Goal: Transaction & Acquisition: Obtain resource

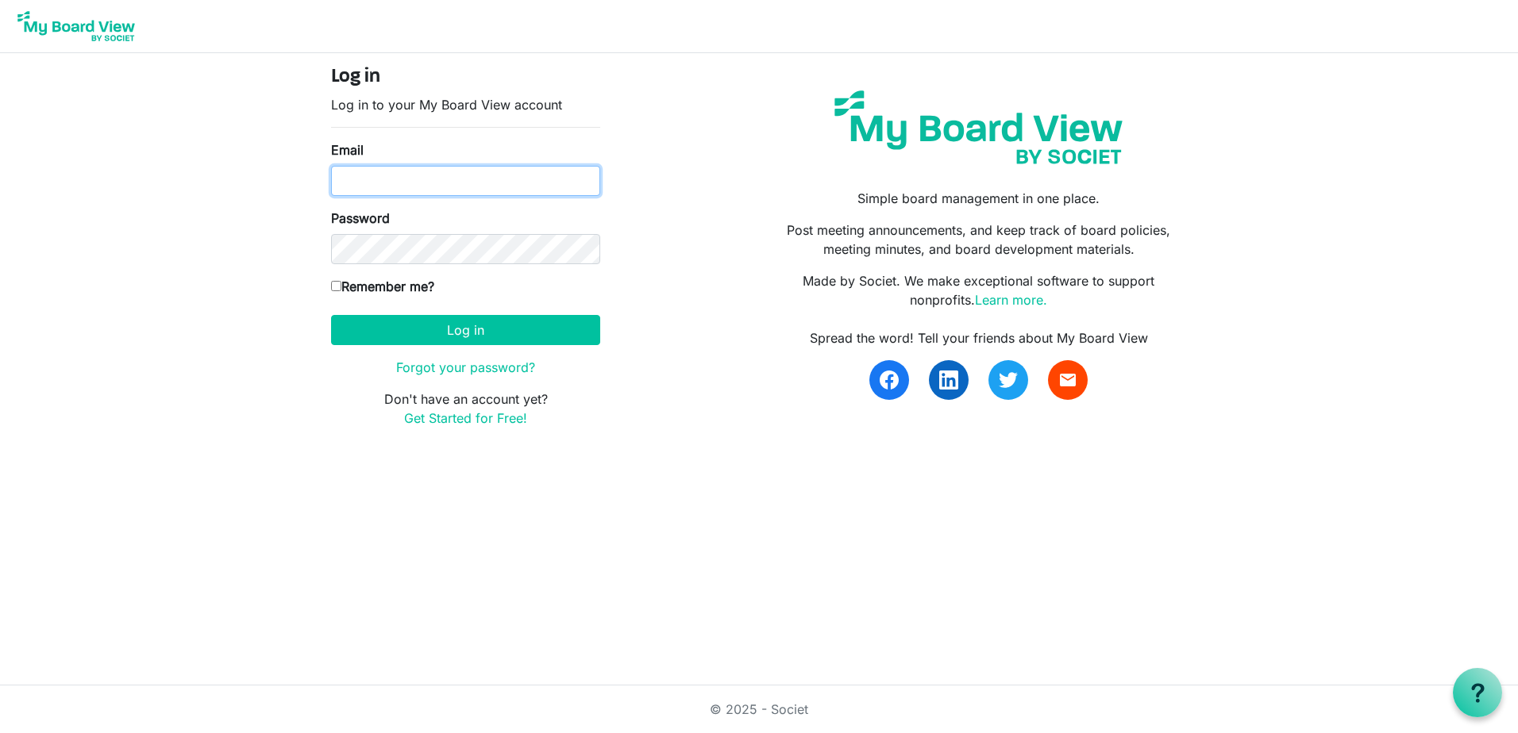
click at [491, 176] on input "Email" at bounding box center [465, 181] width 269 height 30
type input "[EMAIL_ADDRESS][DOMAIN_NAME]"
click at [434, 285] on label "Remember me?" at bounding box center [382, 286] width 103 height 19
click at [341, 285] on input "Remember me?" at bounding box center [336, 286] width 10 height 10
checkbox input "true"
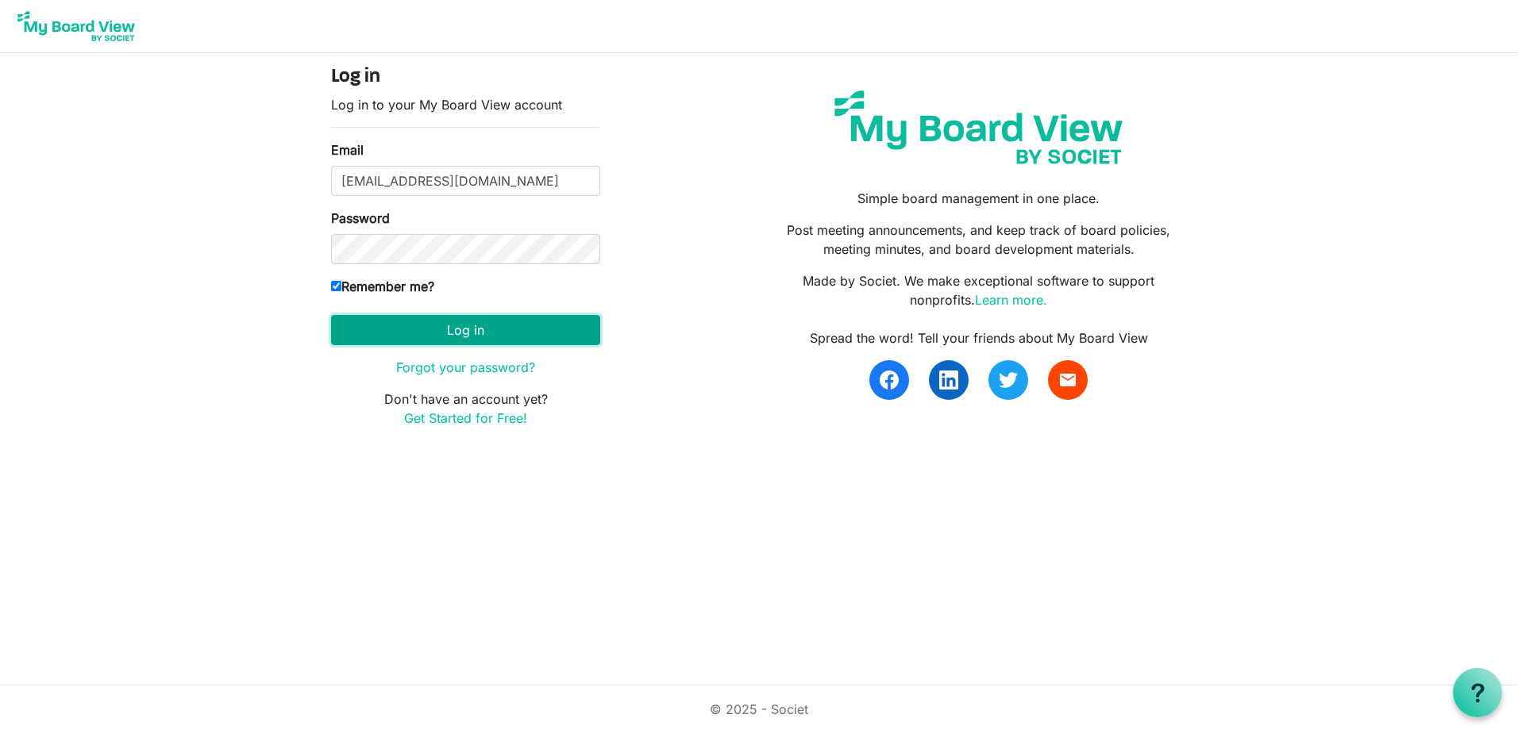
click at [472, 337] on button "Log in" at bounding box center [465, 330] width 269 height 30
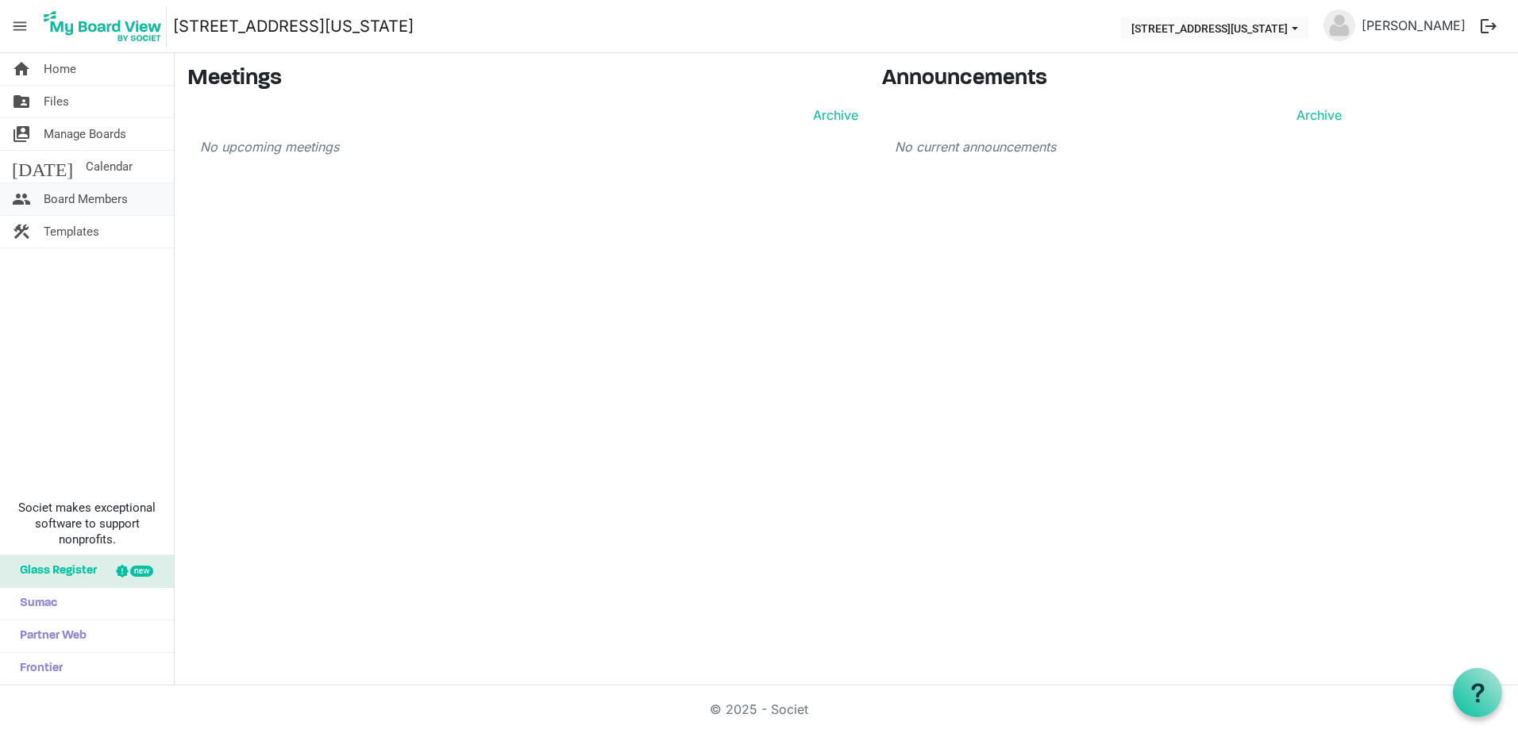
click at [103, 205] on span "Board Members" at bounding box center [86, 199] width 84 height 32
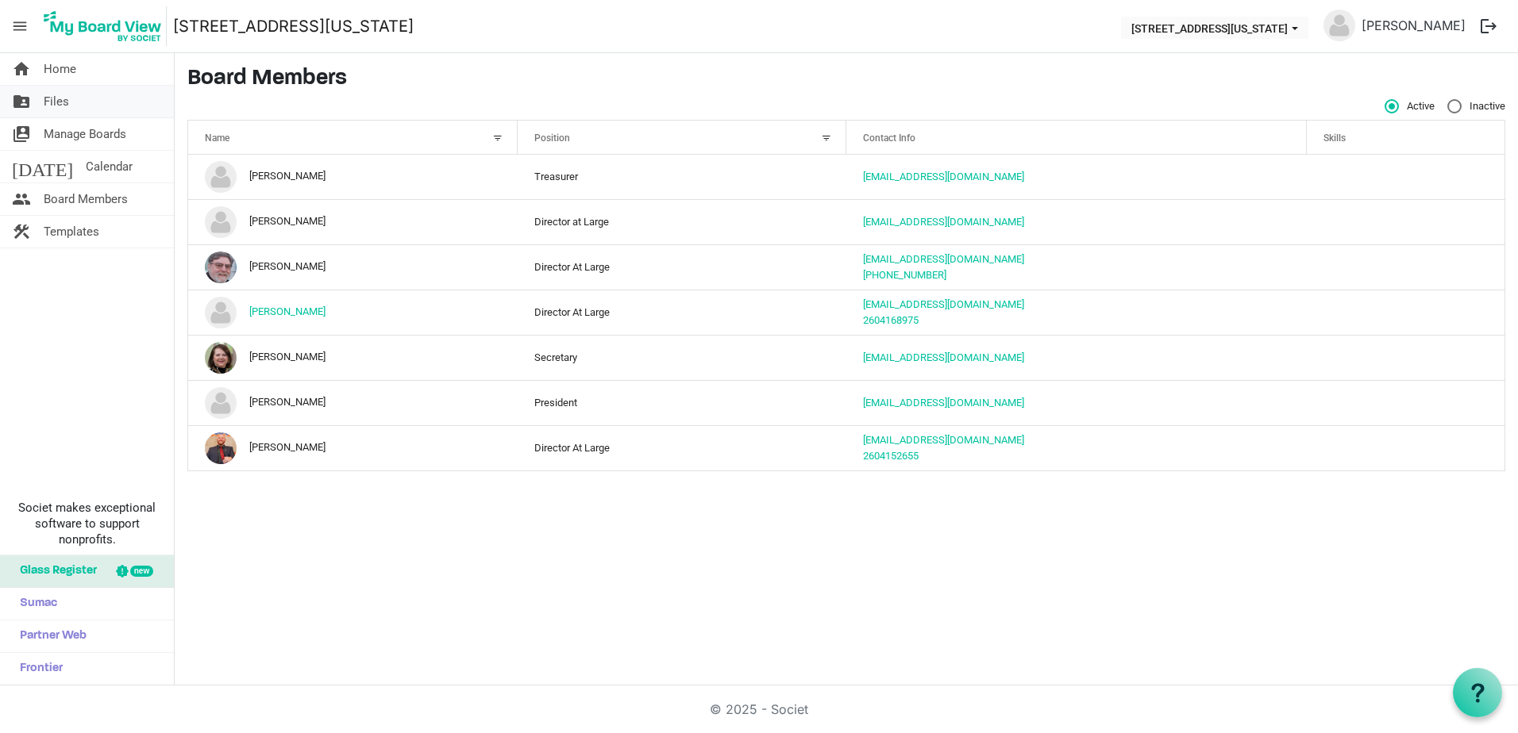
click at [57, 98] on span "Files" at bounding box center [56, 102] width 25 height 32
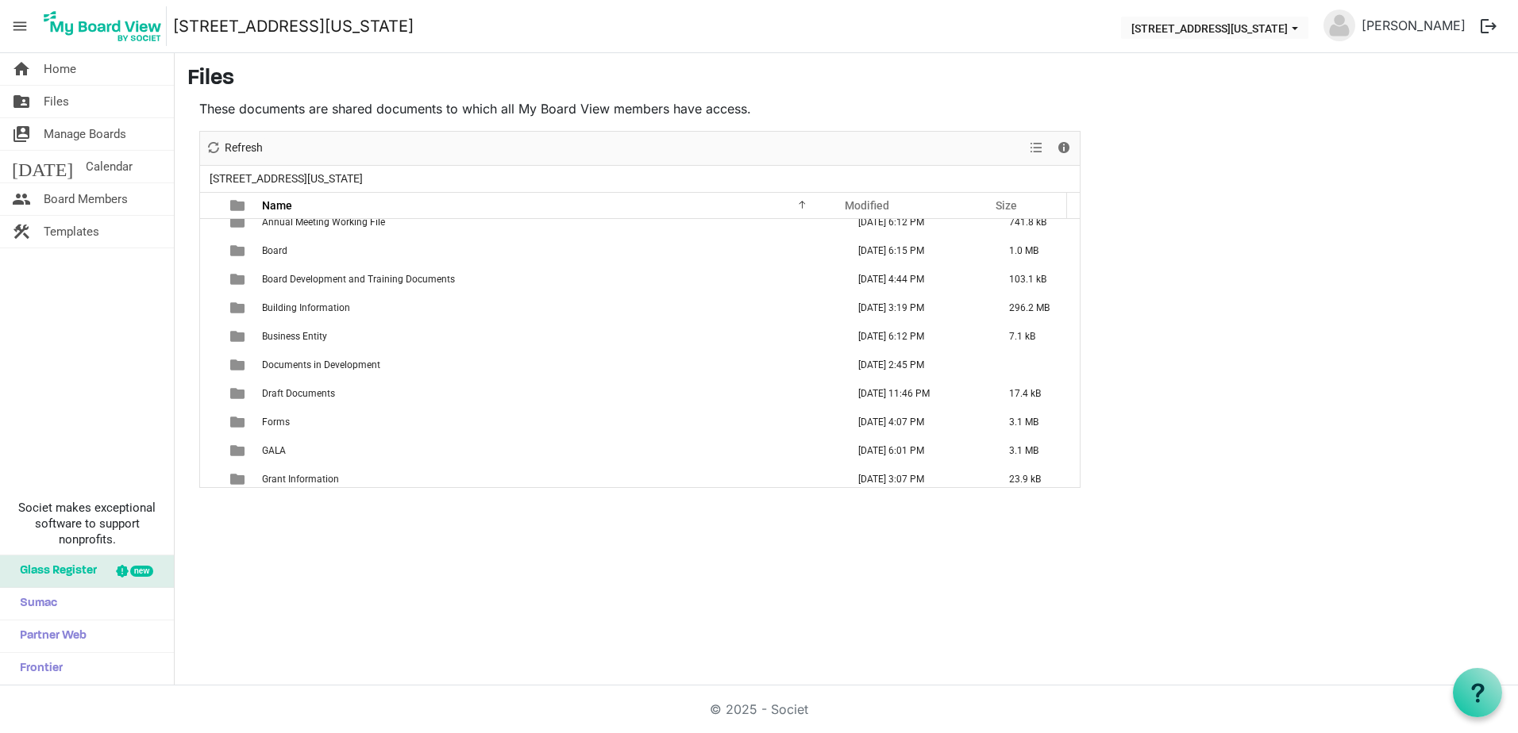
scroll to position [238, 0]
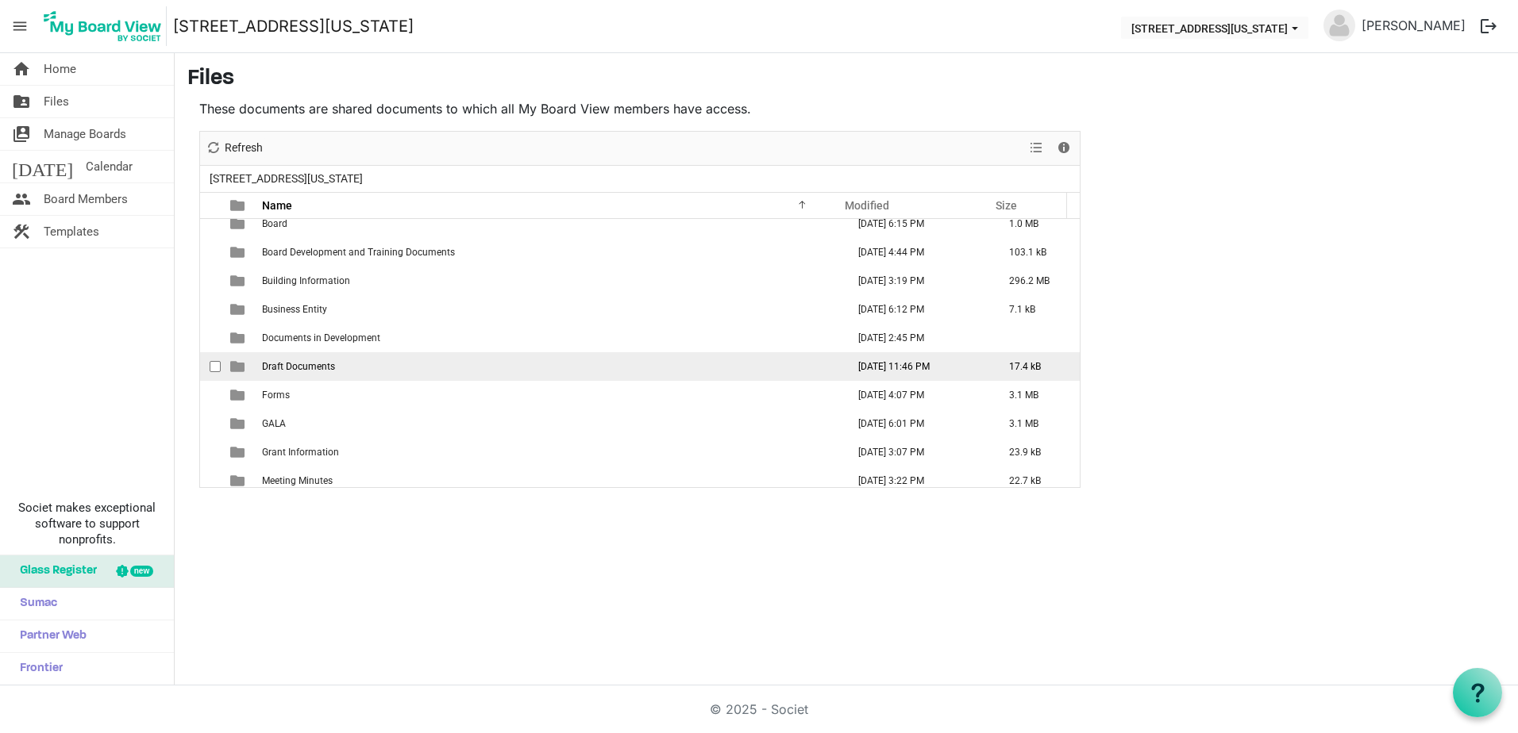
click at [314, 366] on span "Draft Documents" at bounding box center [298, 366] width 73 height 11
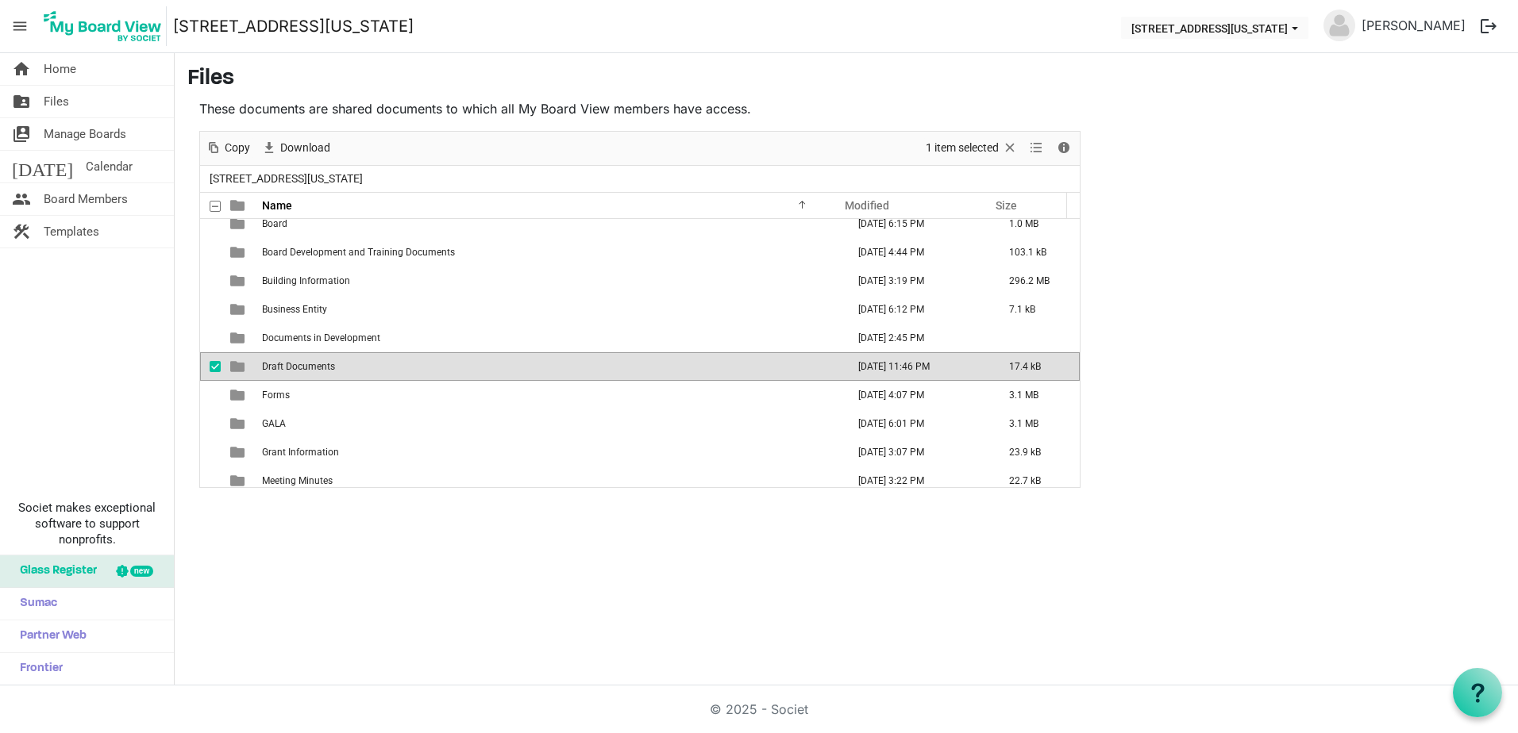
click at [457, 365] on td "Draft Documents" at bounding box center [549, 366] width 584 height 29
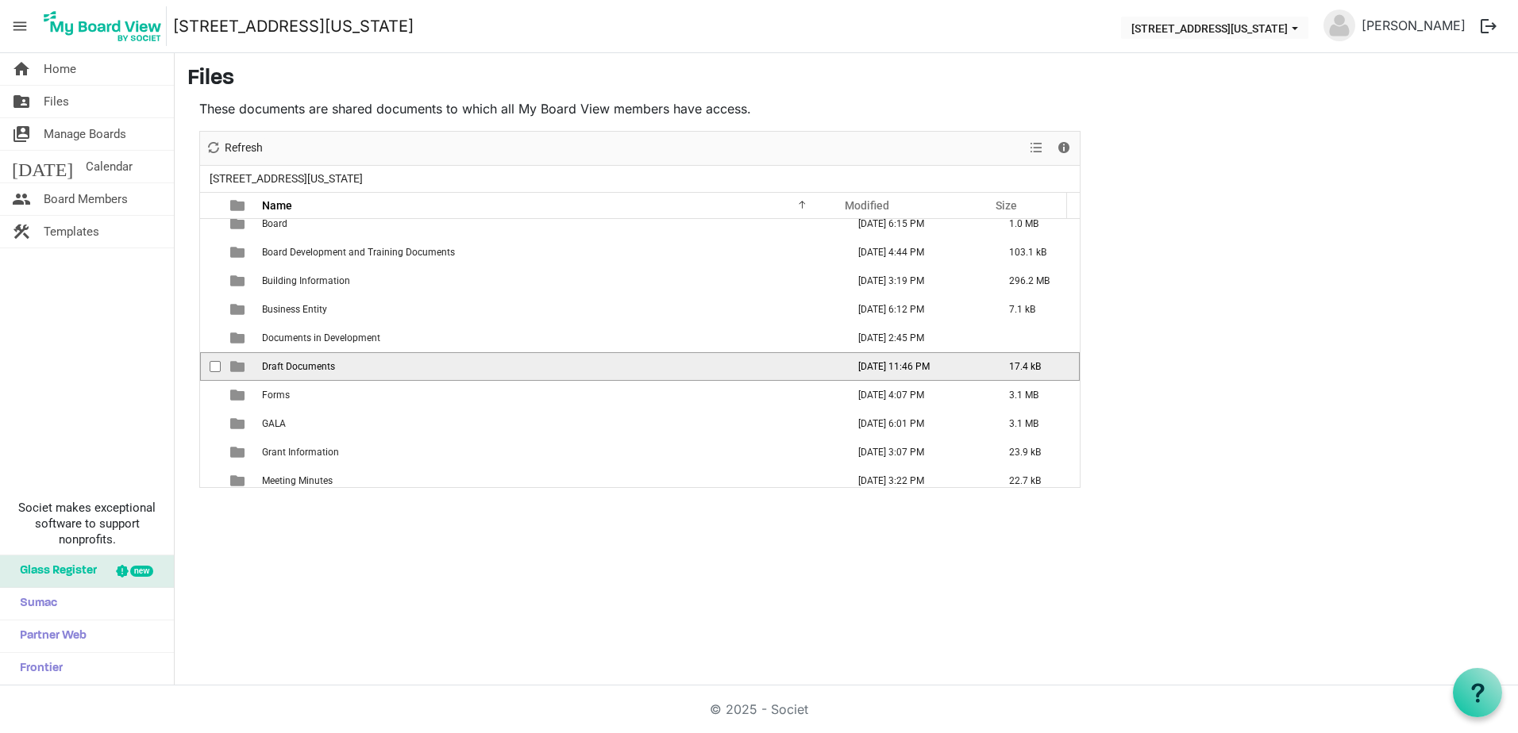
click at [457, 365] on td "Draft Documents" at bounding box center [549, 366] width 584 height 29
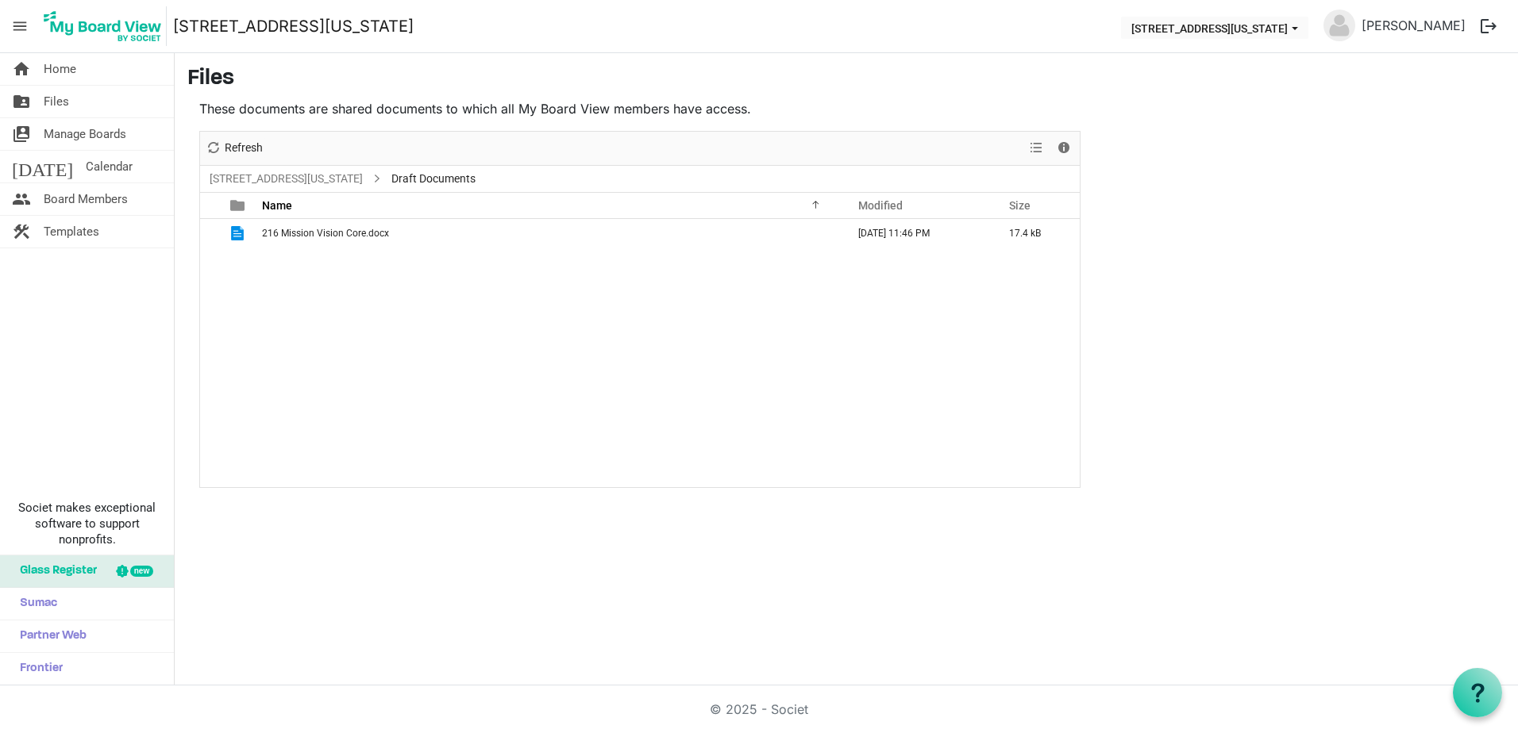
scroll to position [0, 0]
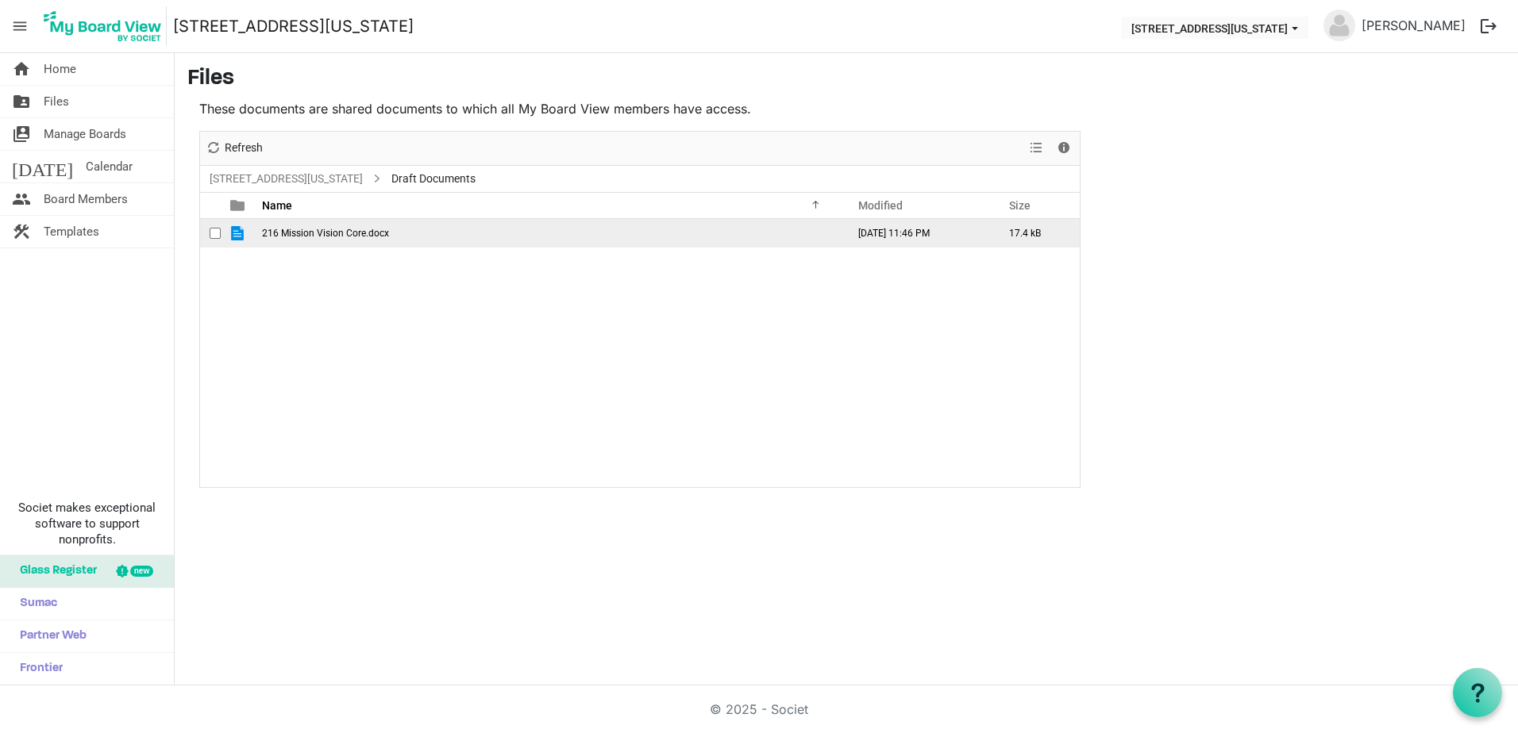
click at [325, 234] on span "216 Mission Vision Core.docx" at bounding box center [325, 233] width 127 height 11
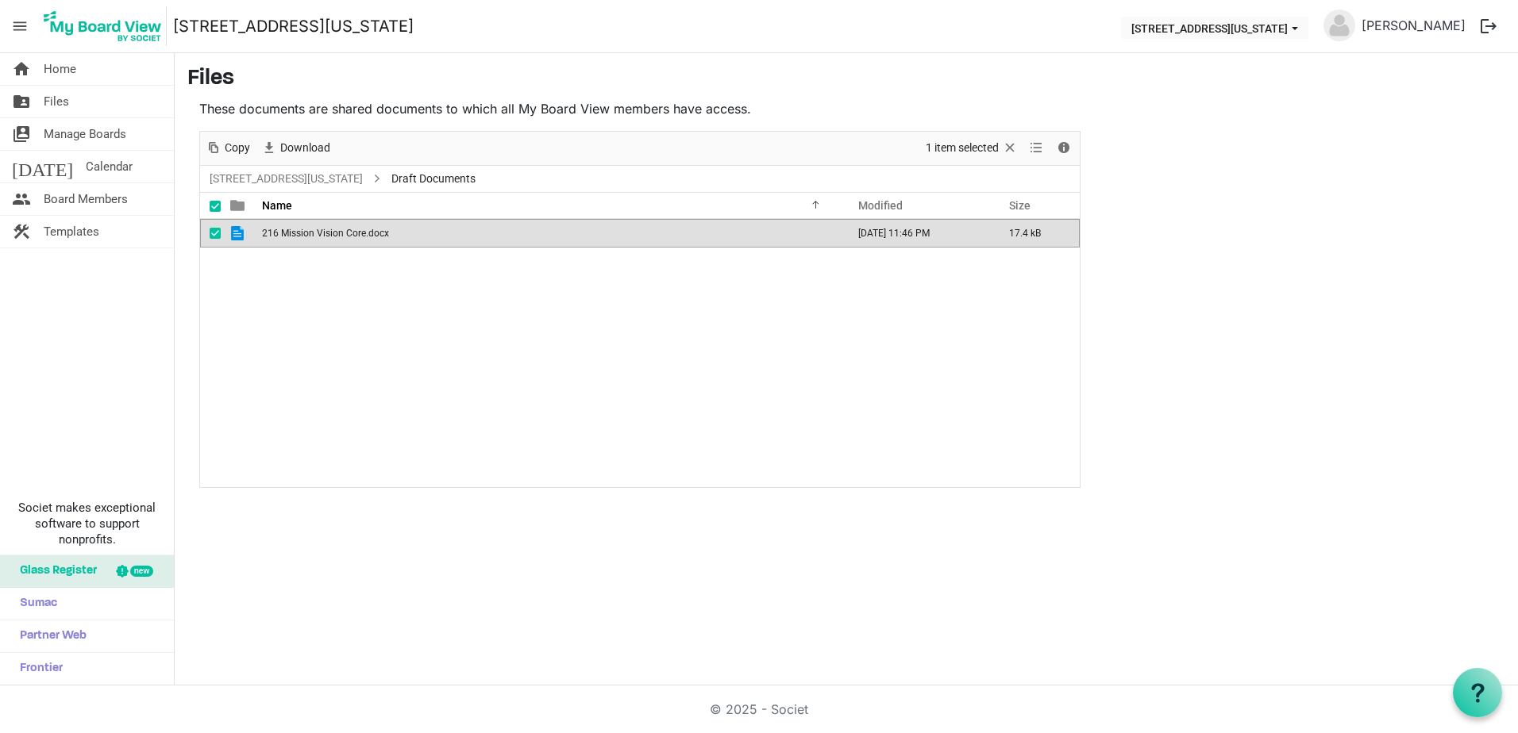
click at [325, 234] on span "216 Mission Vision Core.docx" at bounding box center [325, 233] width 127 height 11
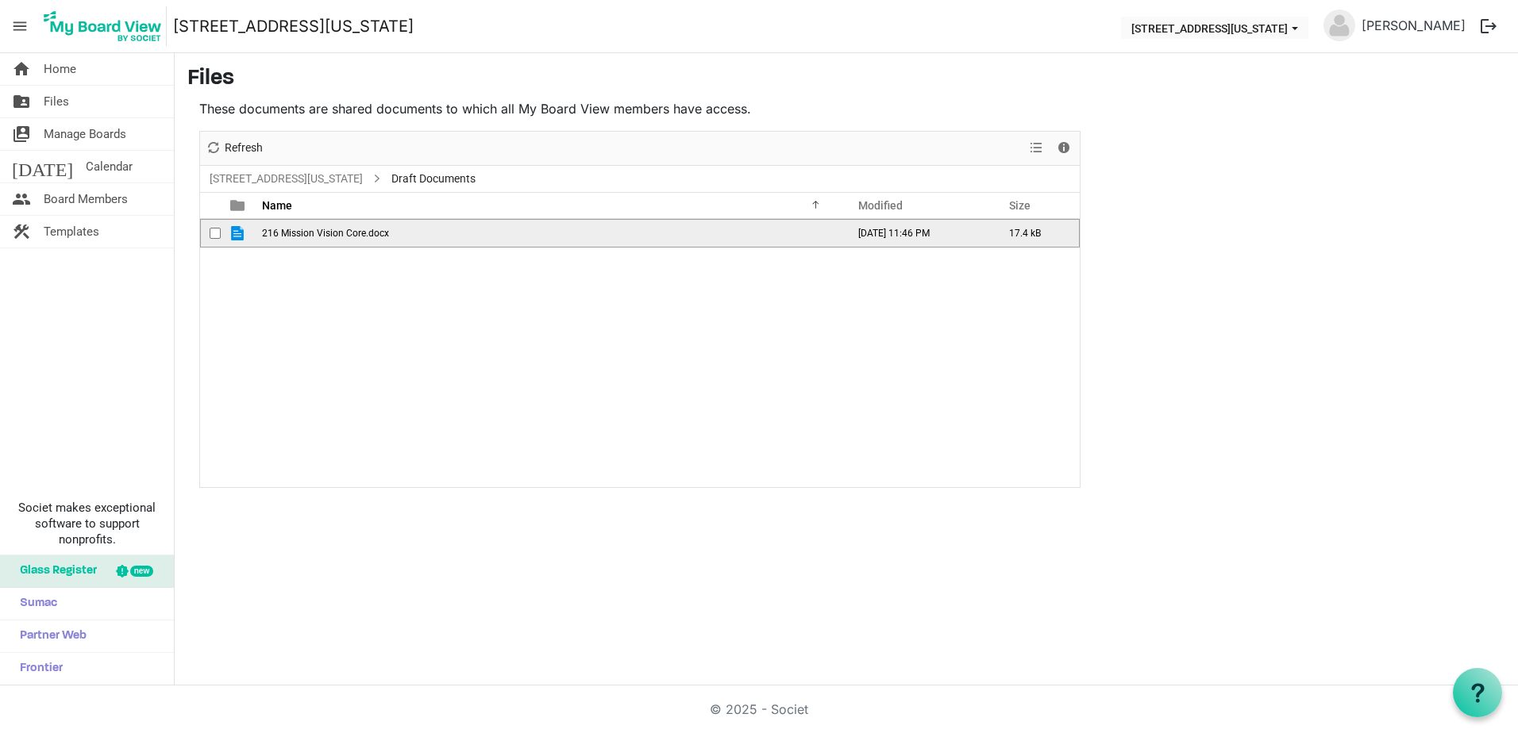
click at [325, 234] on span "216 Mission Vision Core.docx" at bounding box center [325, 233] width 127 height 11
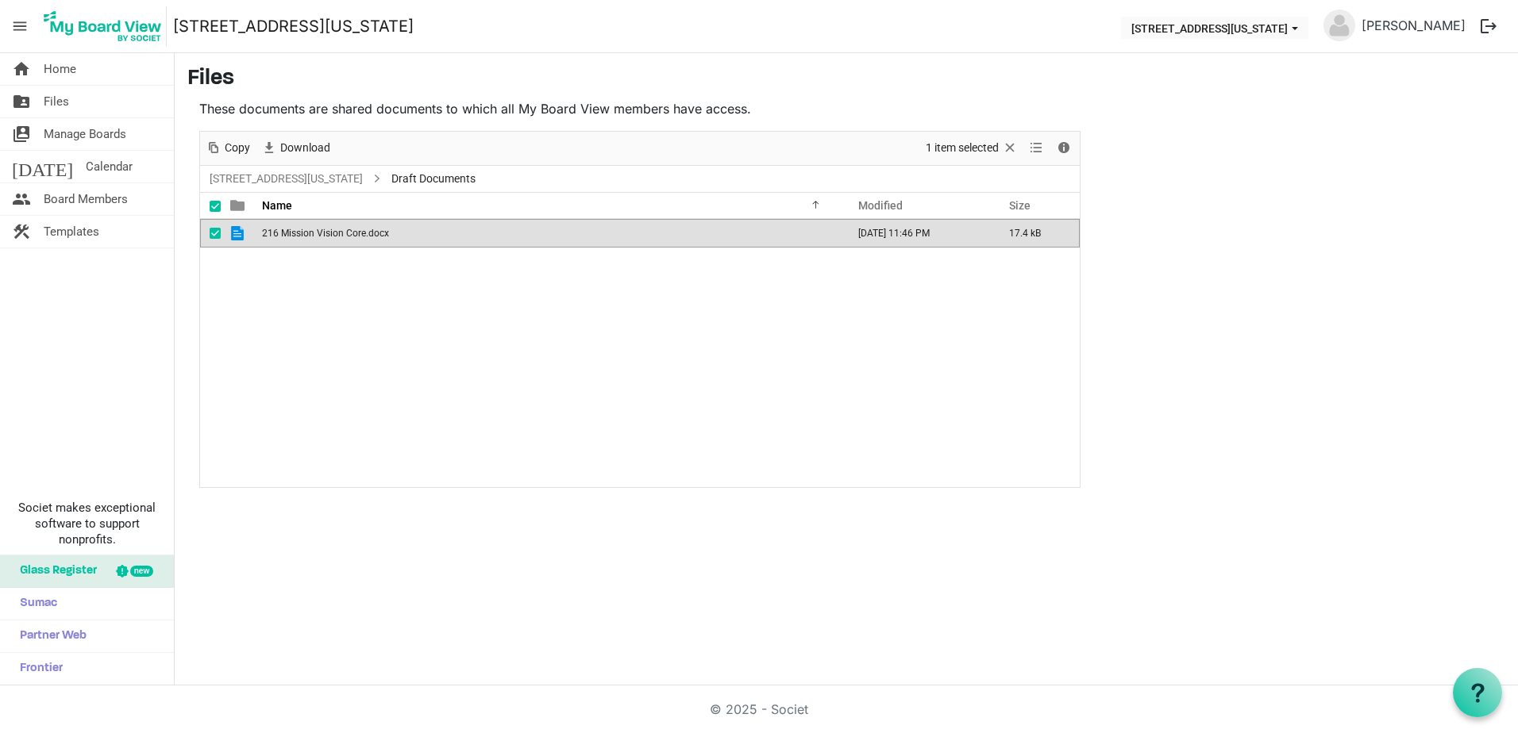
click at [1148, 306] on main "Files These documents are shared documents to which all My Board View members h…" at bounding box center [846, 277] width 1343 height 448
click at [475, 240] on td "216 Mission Vision Core.docx" at bounding box center [549, 233] width 584 height 29
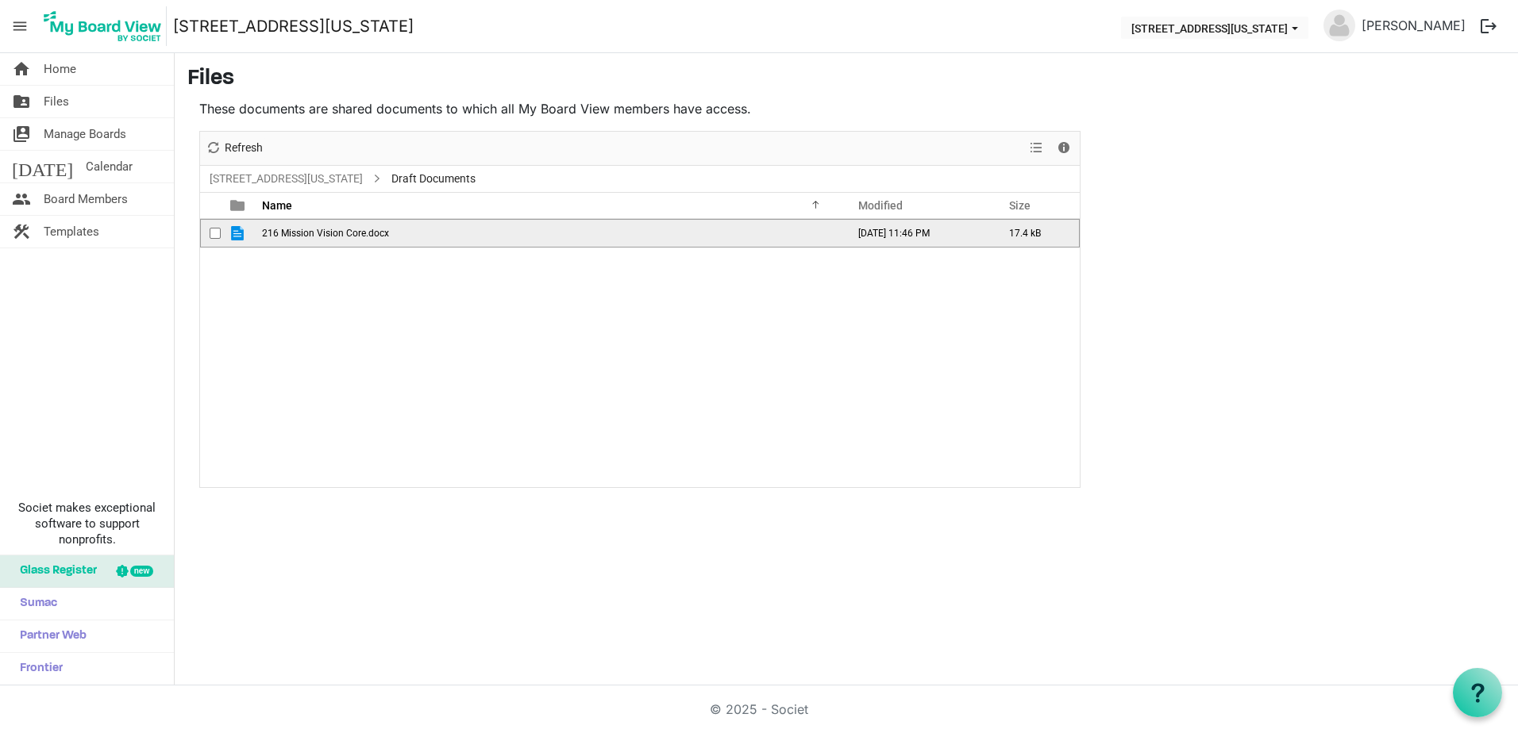
click at [475, 240] on td "216 Mission Vision Core.docx" at bounding box center [549, 233] width 584 height 29
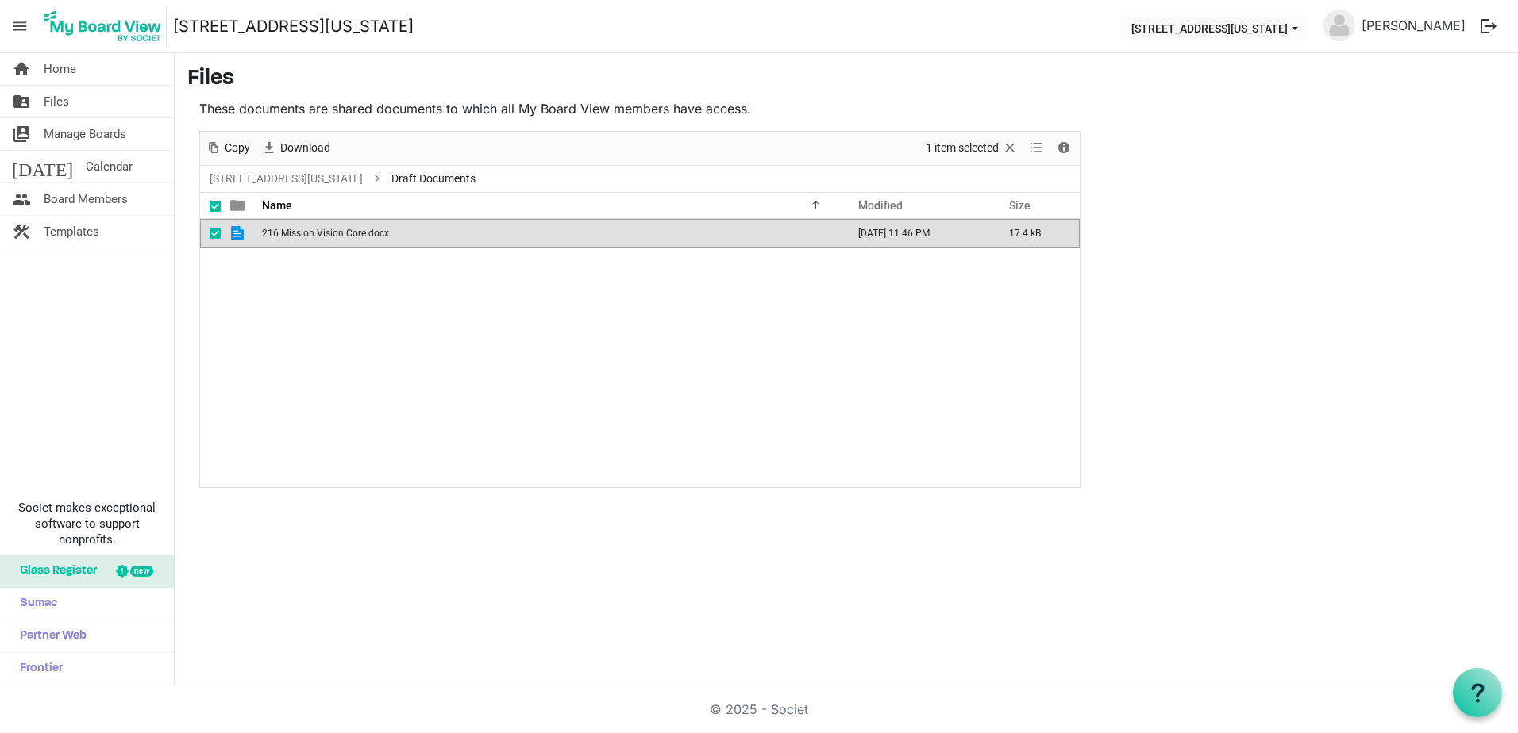
click at [783, 513] on div "home Home folder_shared Files switch_account Manage Boards today Calendar peopl…" at bounding box center [759, 369] width 1518 height 633
click at [1271, 185] on main "Files These documents are shared documents to which all My Board View members h…" at bounding box center [846, 277] width 1343 height 448
click at [1260, 27] on button "[STREET_ADDRESS][US_STATE]" at bounding box center [1214, 28] width 187 height 22
click at [535, 397] on div "216 Mission Vision Core.docx September 04, 2025 11:46 PM 17.4 kB" at bounding box center [639, 353] width 879 height 268
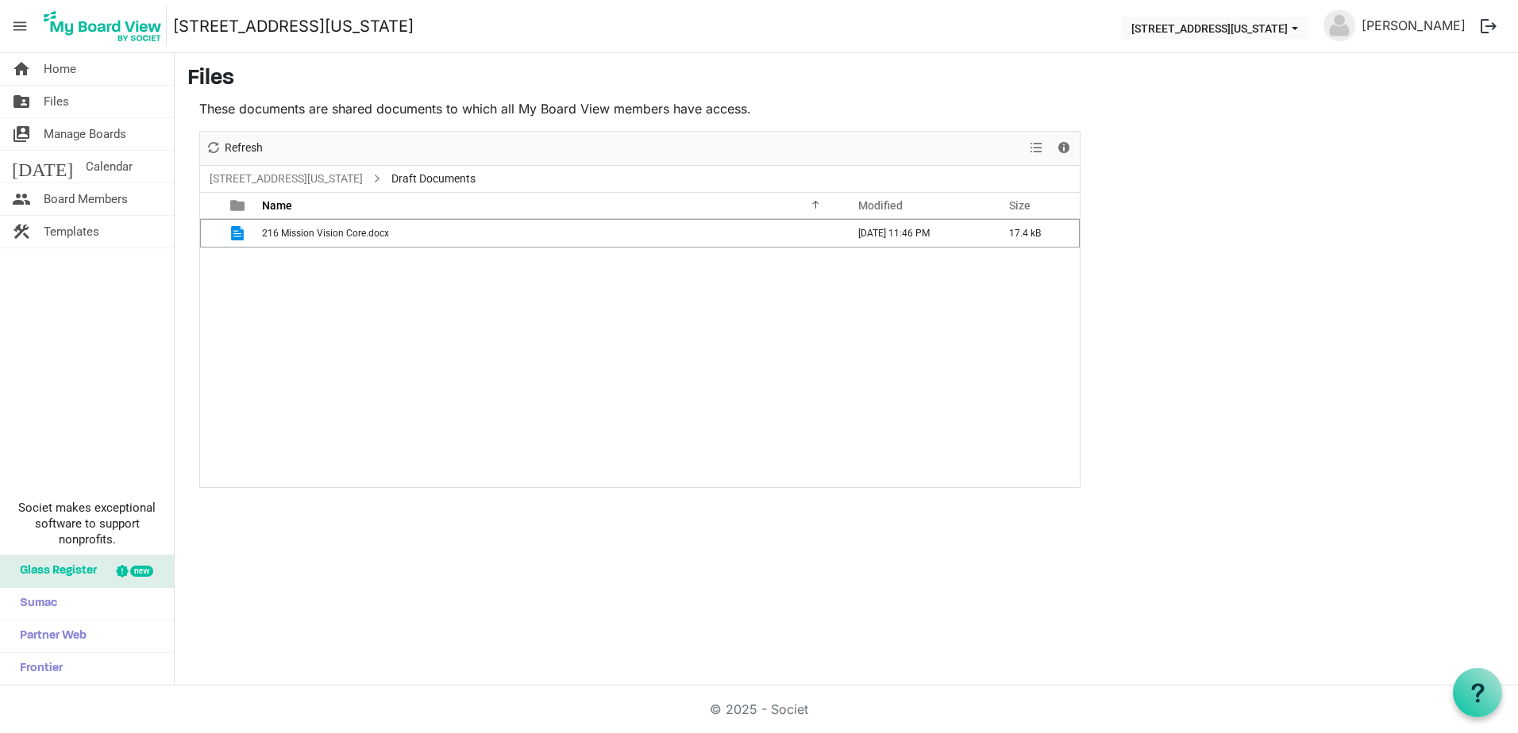
click at [444, 540] on div "home Home folder_shared Files switch_account Manage Boards today Calendar peopl…" at bounding box center [759, 369] width 1518 height 633
click at [1035, 146] on span "View dropdownbutton" at bounding box center [1035, 148] width 19 height 20
click at [512, 238] on td "216 Mission Vision Core.docx" at bounding box center [549, 233] width 584 height 29
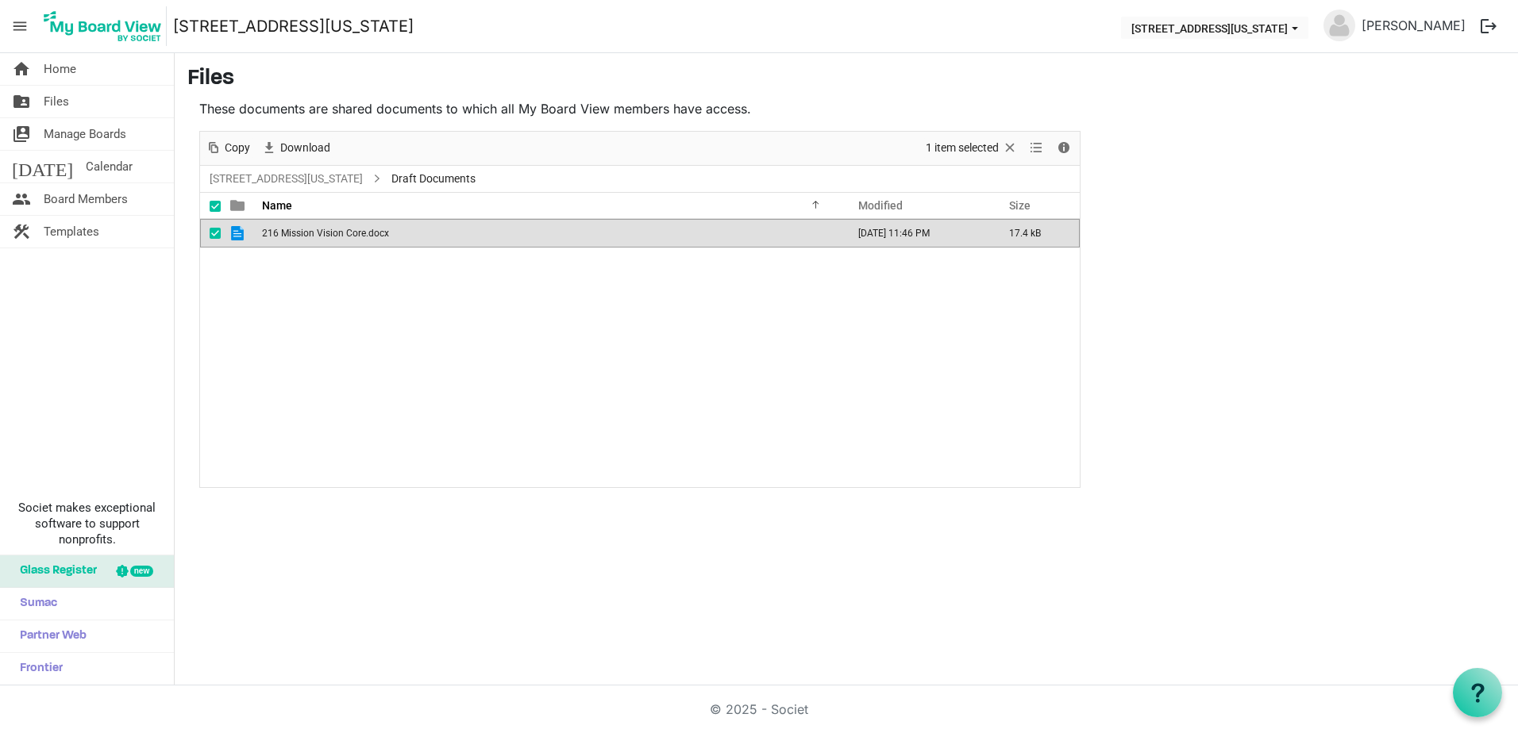
click at [122, 304] on div "home Home folder_shared Files switch_account Manage Boards today Calendar peopl…" at bounding box center [87, 369] width 175 height 633
click at [317, 144] on span "Download" at bounding box center [305, 148] width 53 height 20
click at [1482, 113] on main "Files These documents are shared documents to which all My Board View members h…" at bounding box center [846, 277] width 1343 height 448
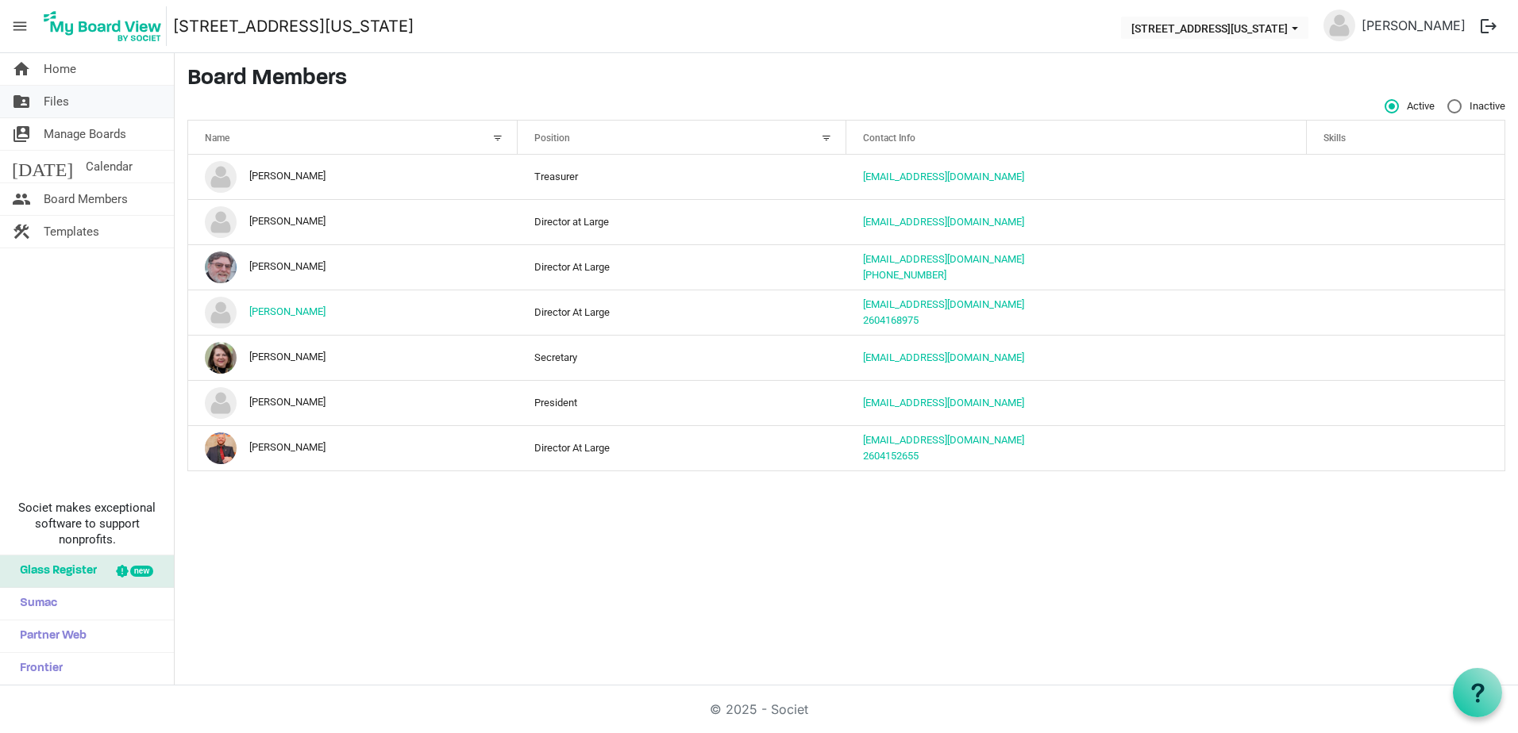
click at [57, 102] on span "Files" at bounding box center [56, 102] width 25 height 32
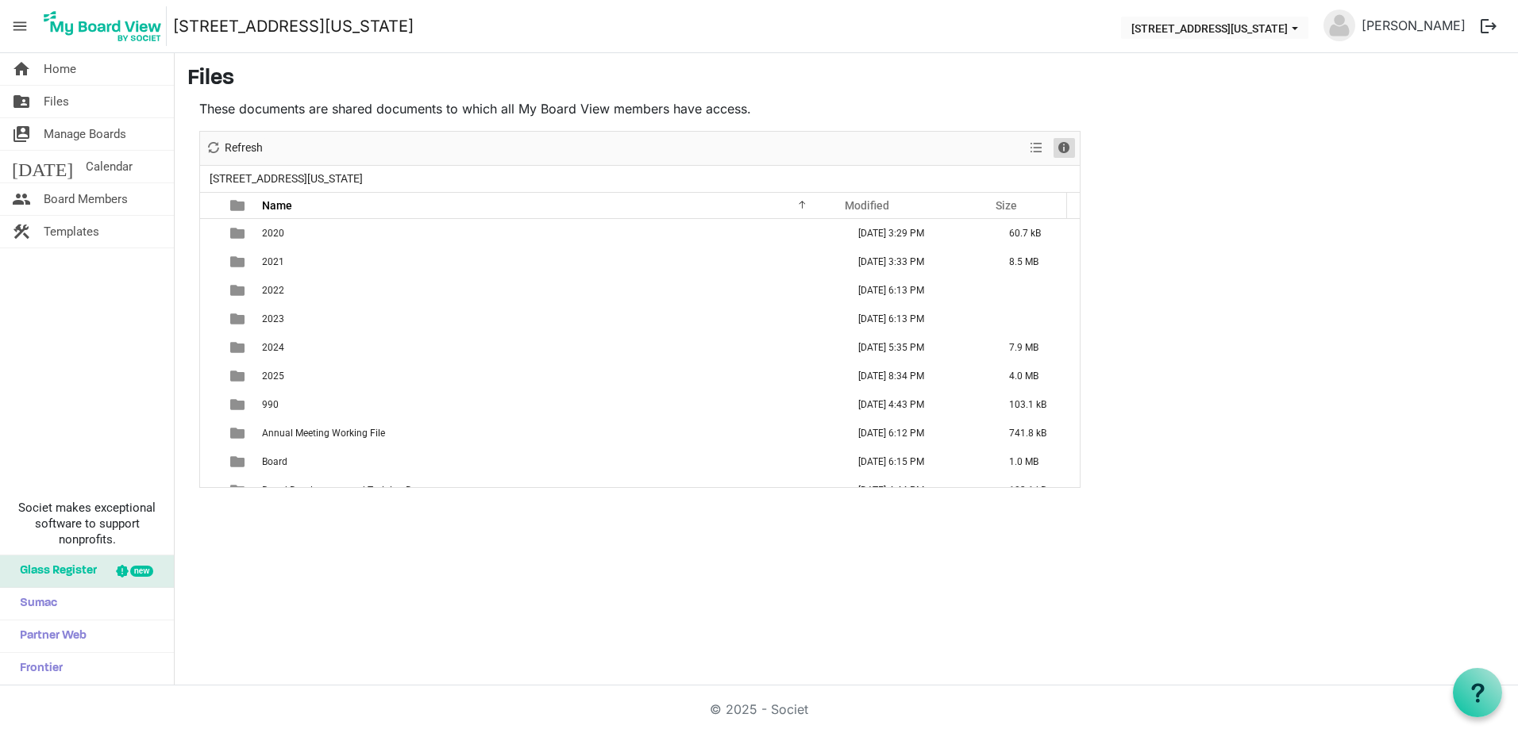
click at [1066, 148] on span "Details" at bounding box center [1063, 148] width 19 height 20
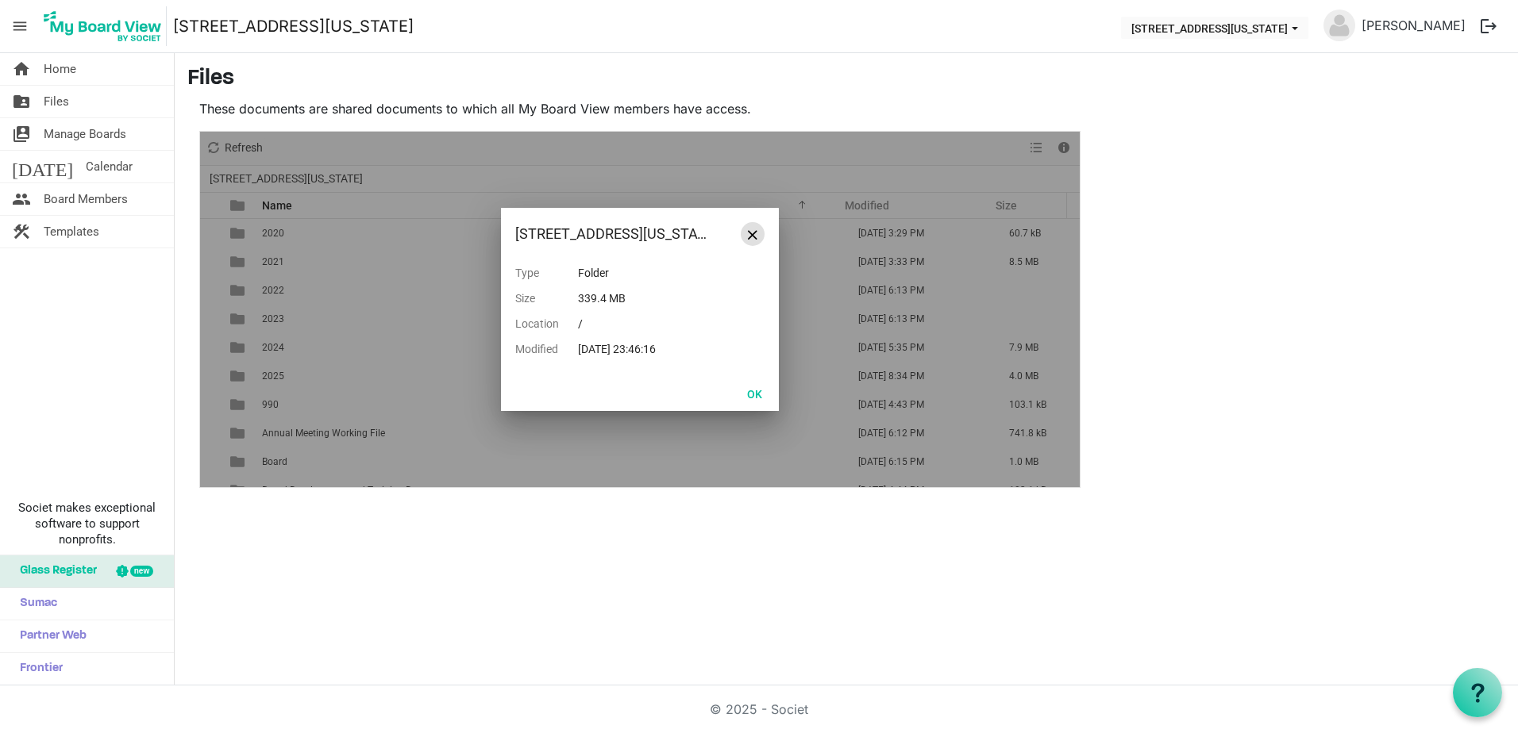
click at [756, 234] on span "Close" at bounding box center [753, 235] width 10 height 10
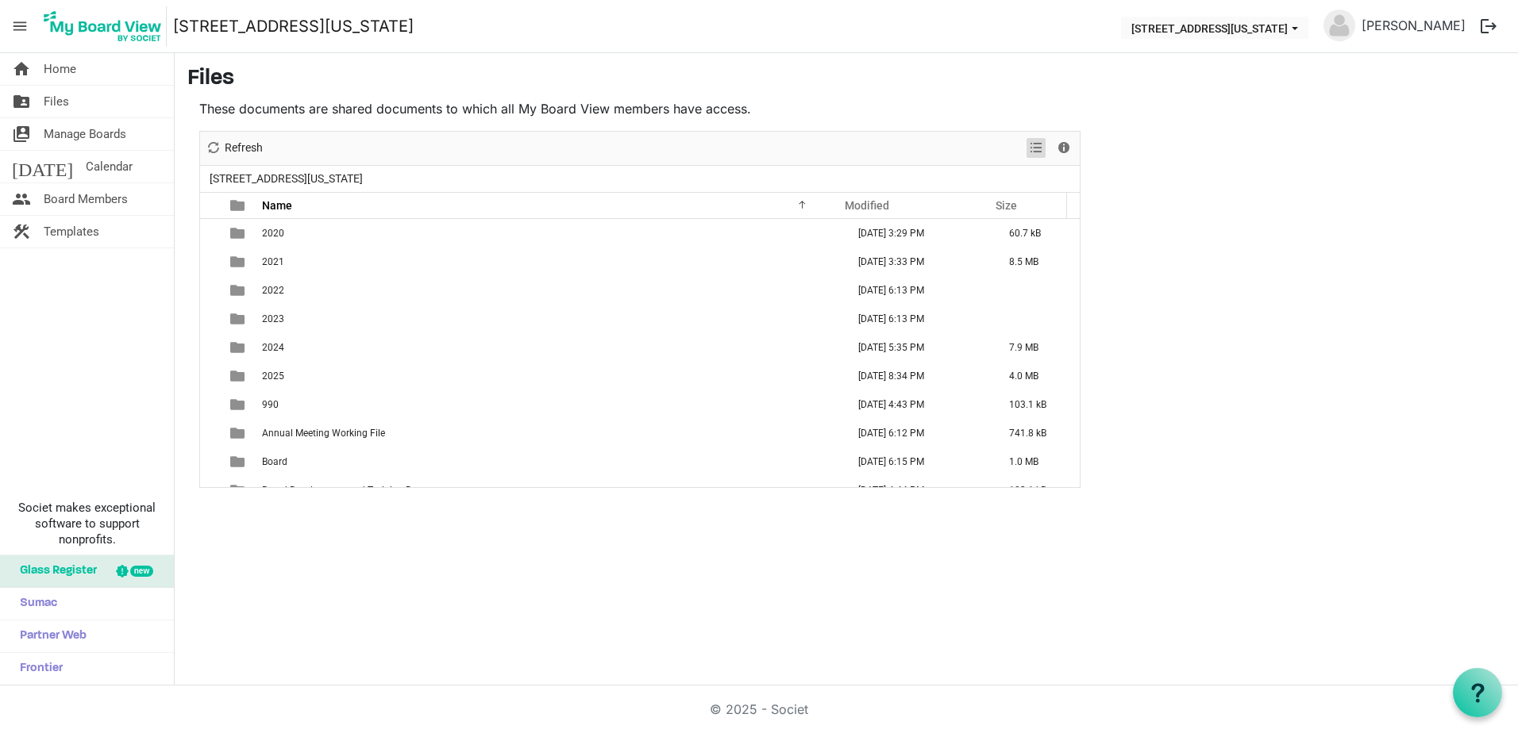
click at [1041, 151] on span "View dropdownbutton" at bounding box center [1035, 148] width 19 height 20
click at [1033, 148] on span "View dropdownbutton" at bounding box center [1035, 148] width 19 height 20
click at [86, 166] on span "Calendar" at bounding box center [109, 167] width 47 height 32
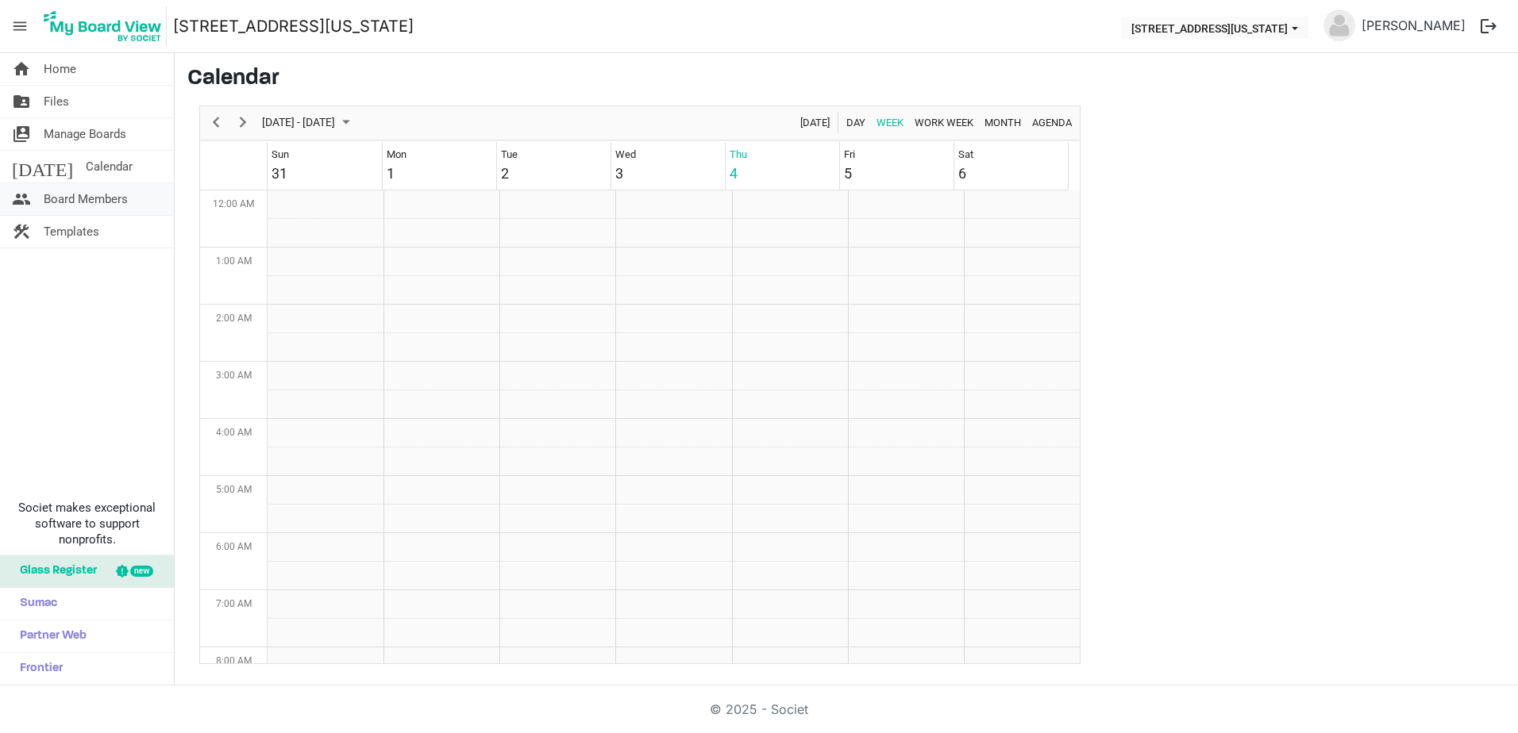
scroll to position [514, 0]
click at [80, 202] on span "Board Members" at bounding box center [86, 199] width 84 height 32
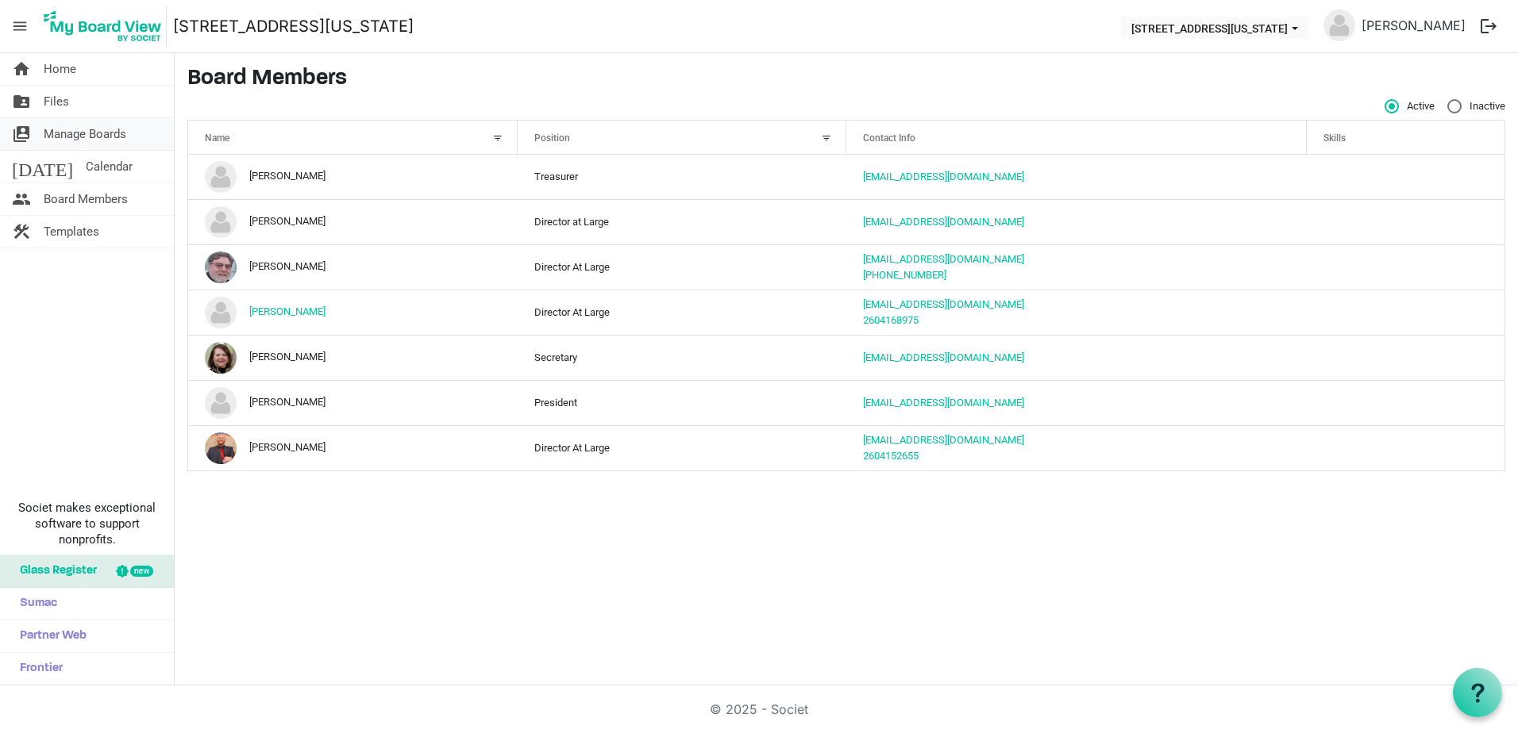
click at [72, 131] on span "Manage Boards" at bounding box center [85, 134] width 83 height 32
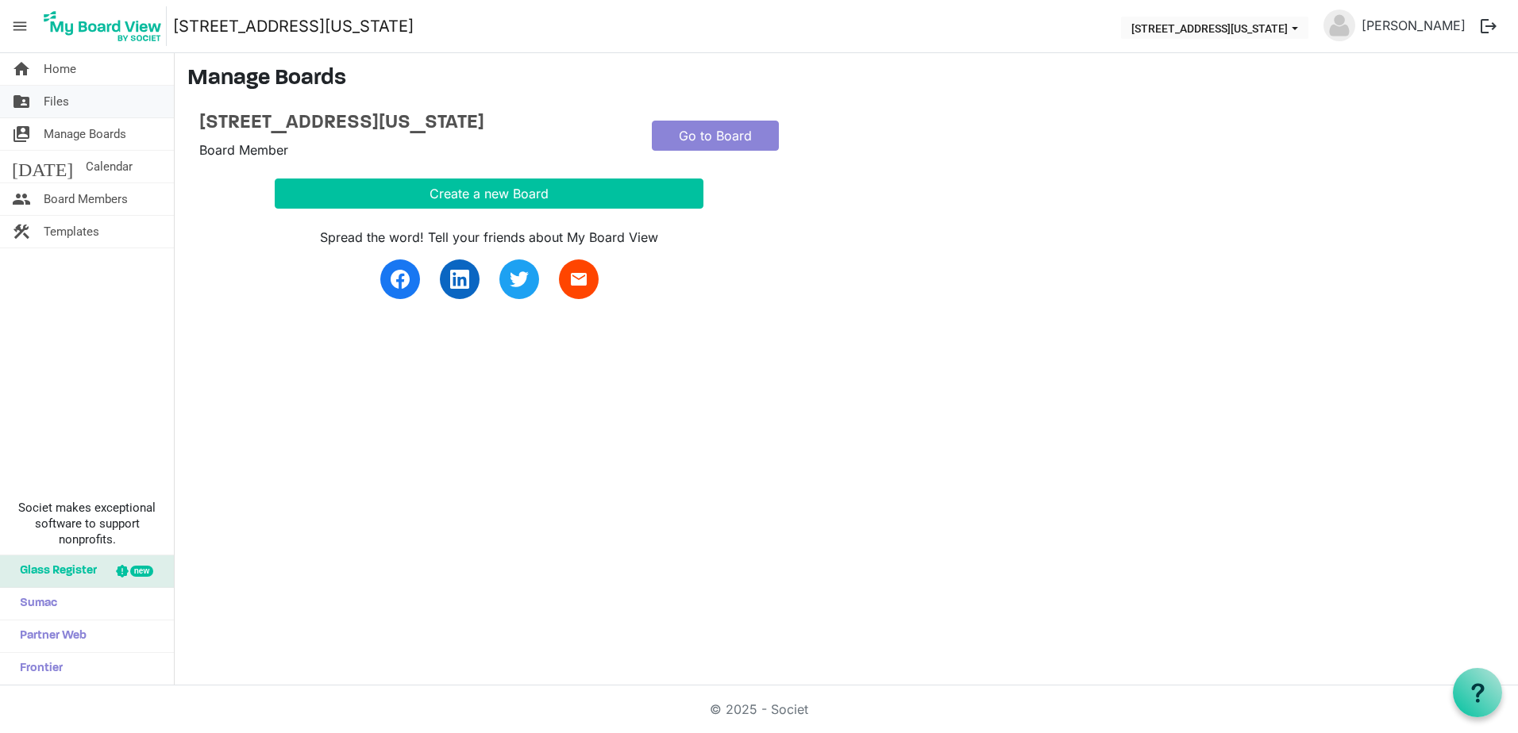
click at [56, 106] on span "Files" at bounding box center [56, 102] width 25 height 32
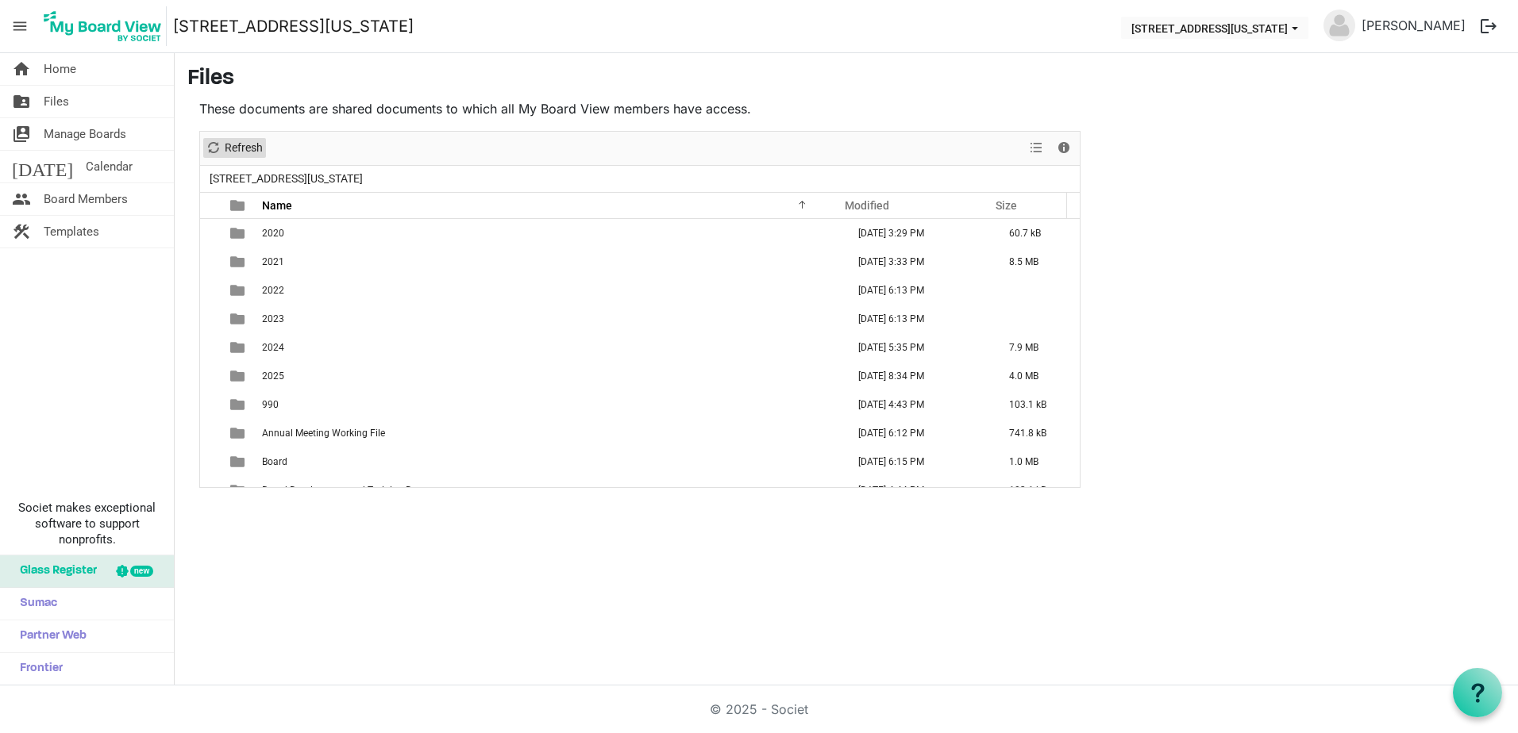
click at [221, 152] on span "Refresh" at bounding box center [213, 148] width 19 height 20
click at [64, 76] on span "Home" at bounding box center [60, 69] width 33 height 32
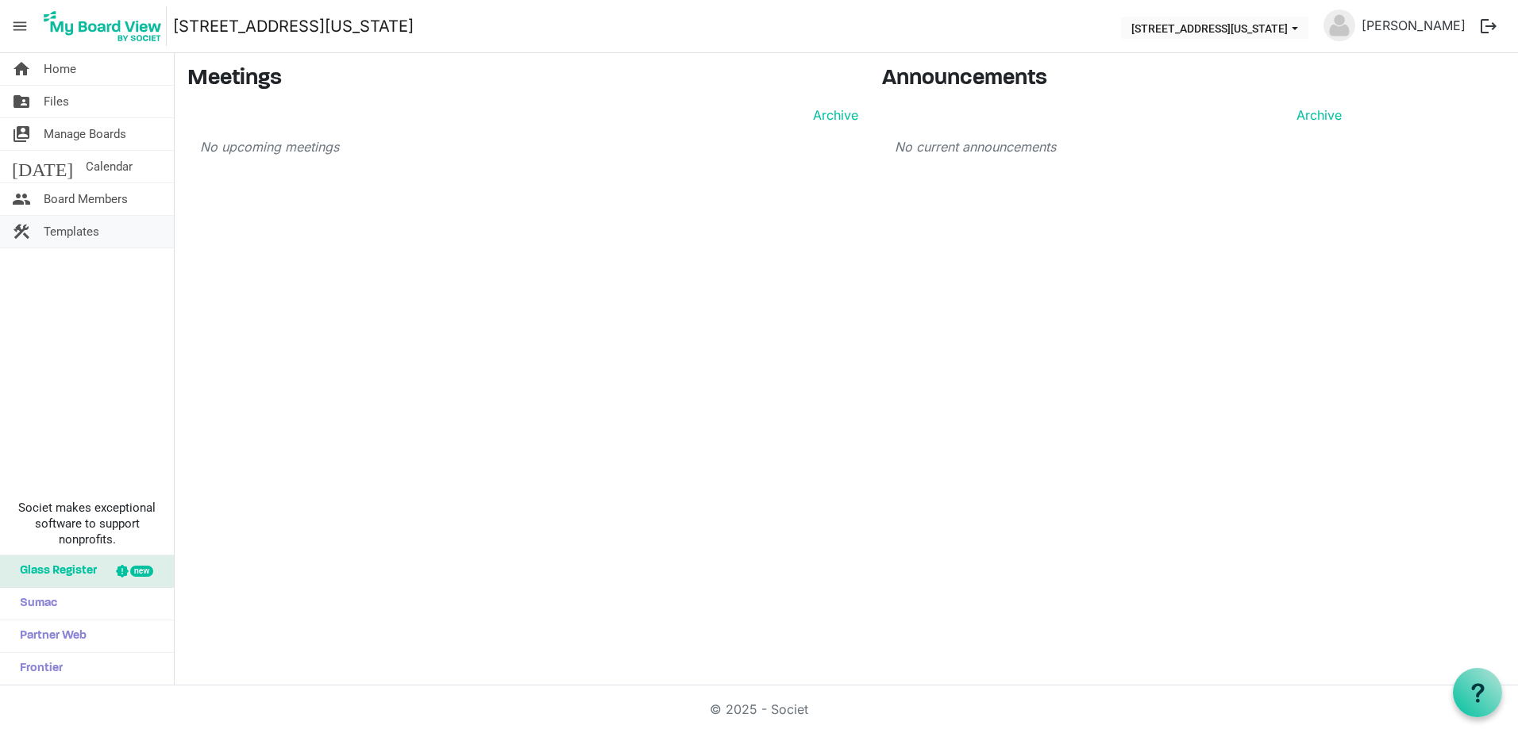
click at [81, 232] on span "Templates" at bounding box center [72, 232] width 56 height 32
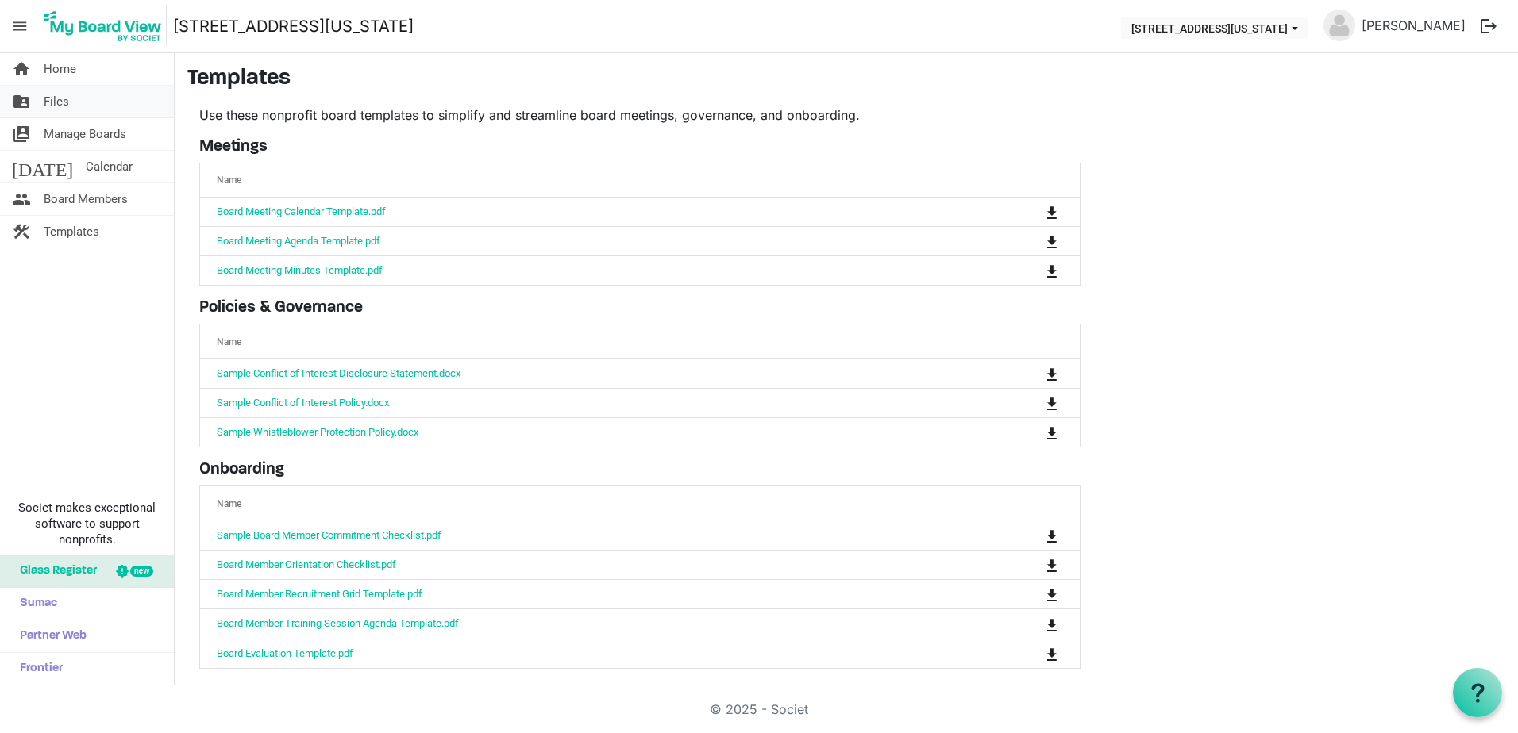
click at [63, 106] on span "Files" at bounding box center [56, 102] width 25 height 32
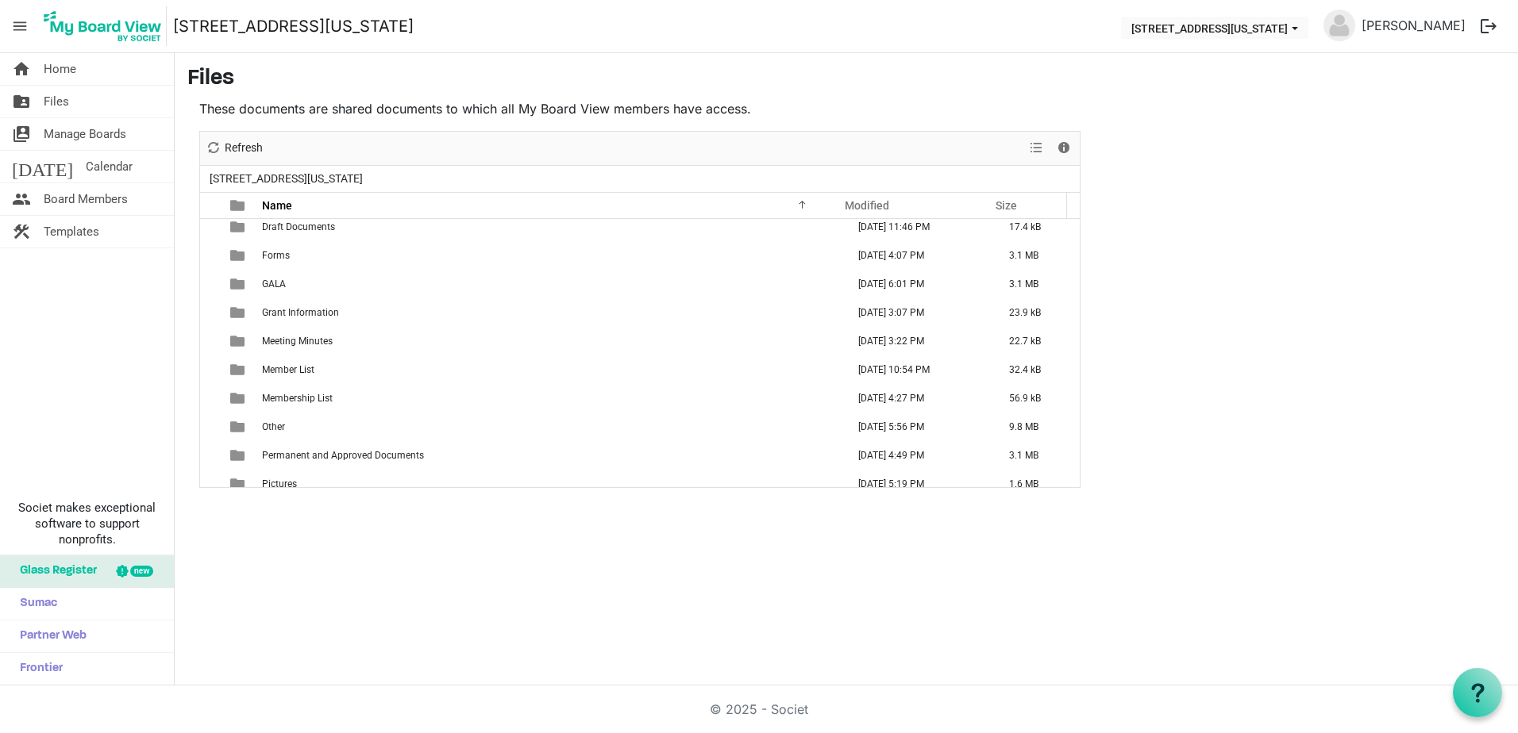
scroll to position [389, 0]
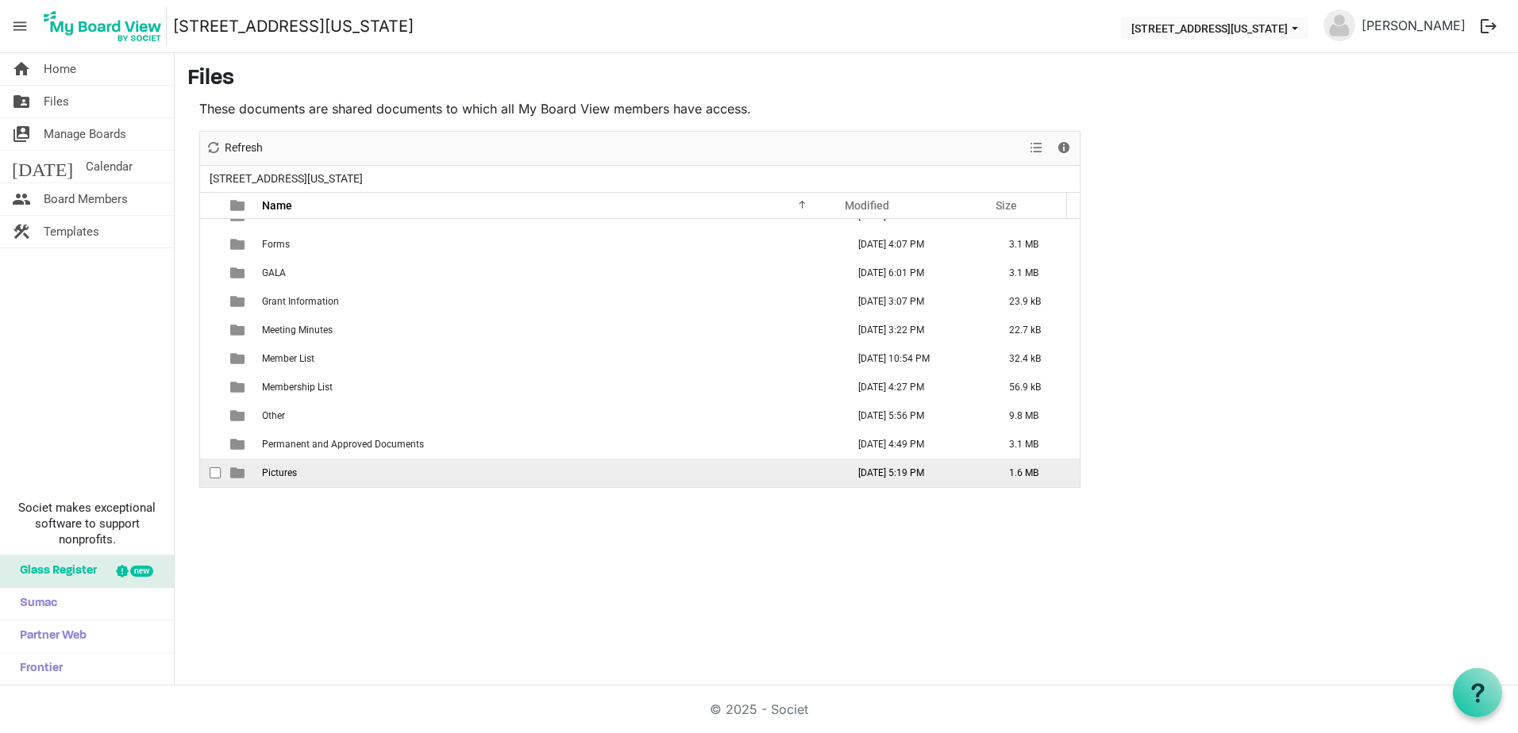
click at [283, 475] on span "Pictures" at bounding box center [279, 472] width 35 height 11
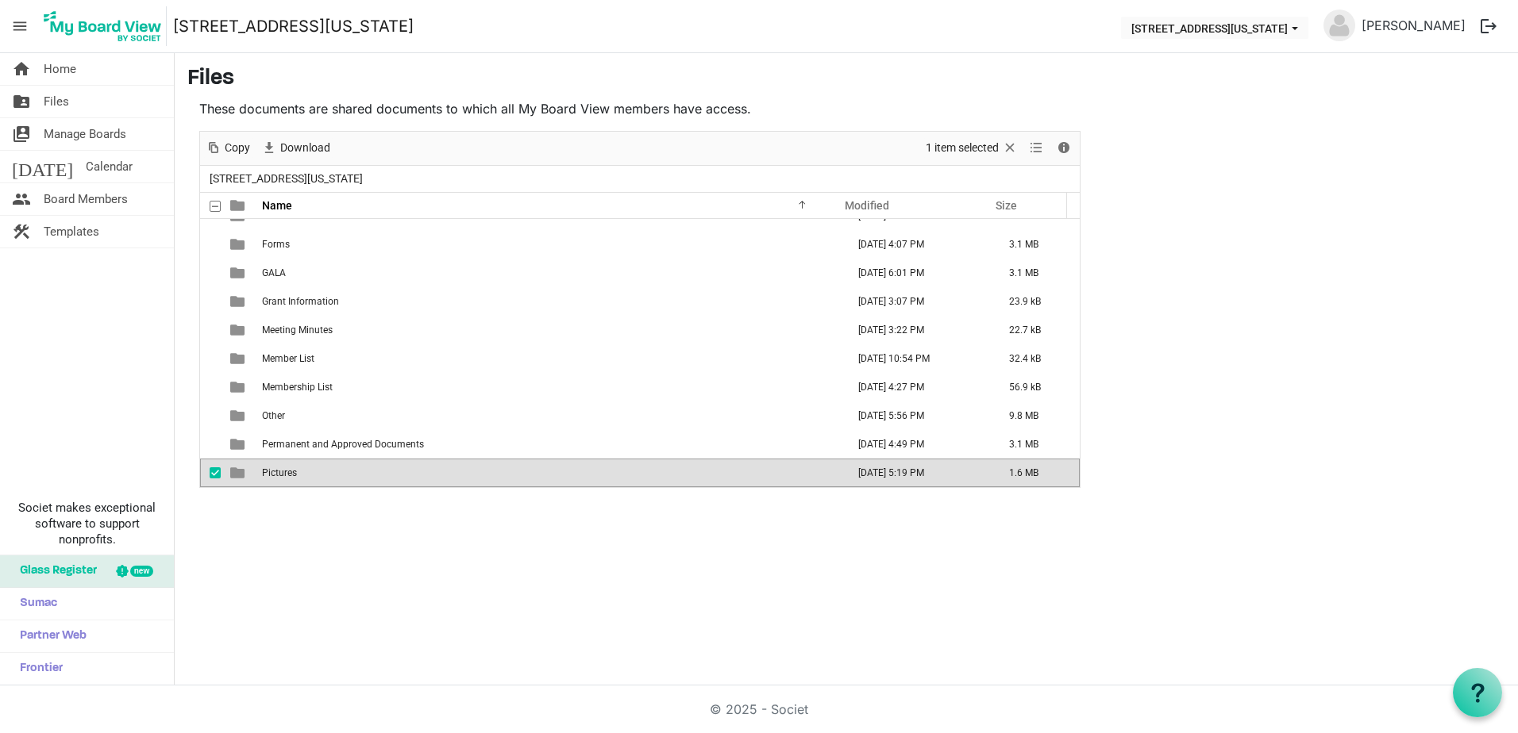
click at [283, 475] on span "Pictures" at bounding box center [279, 472] width 35 height 11
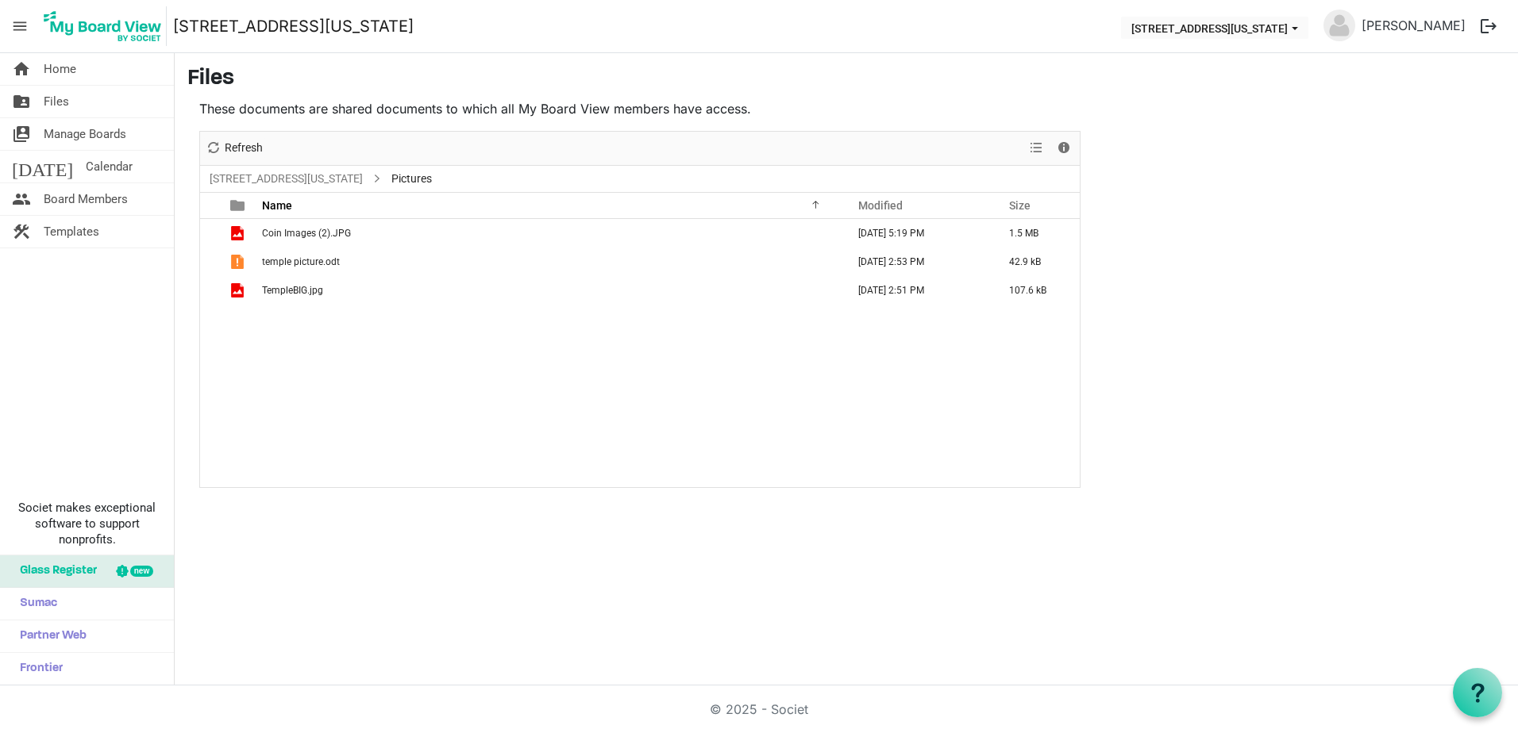
scroll to position [0, 0]
click at [243, 143] on span "Refresh" at bounding box center [243, 148] width 41 height 20
click at [74, 72] on span "Home" at bounding box center [60, 69] width 33 height 32
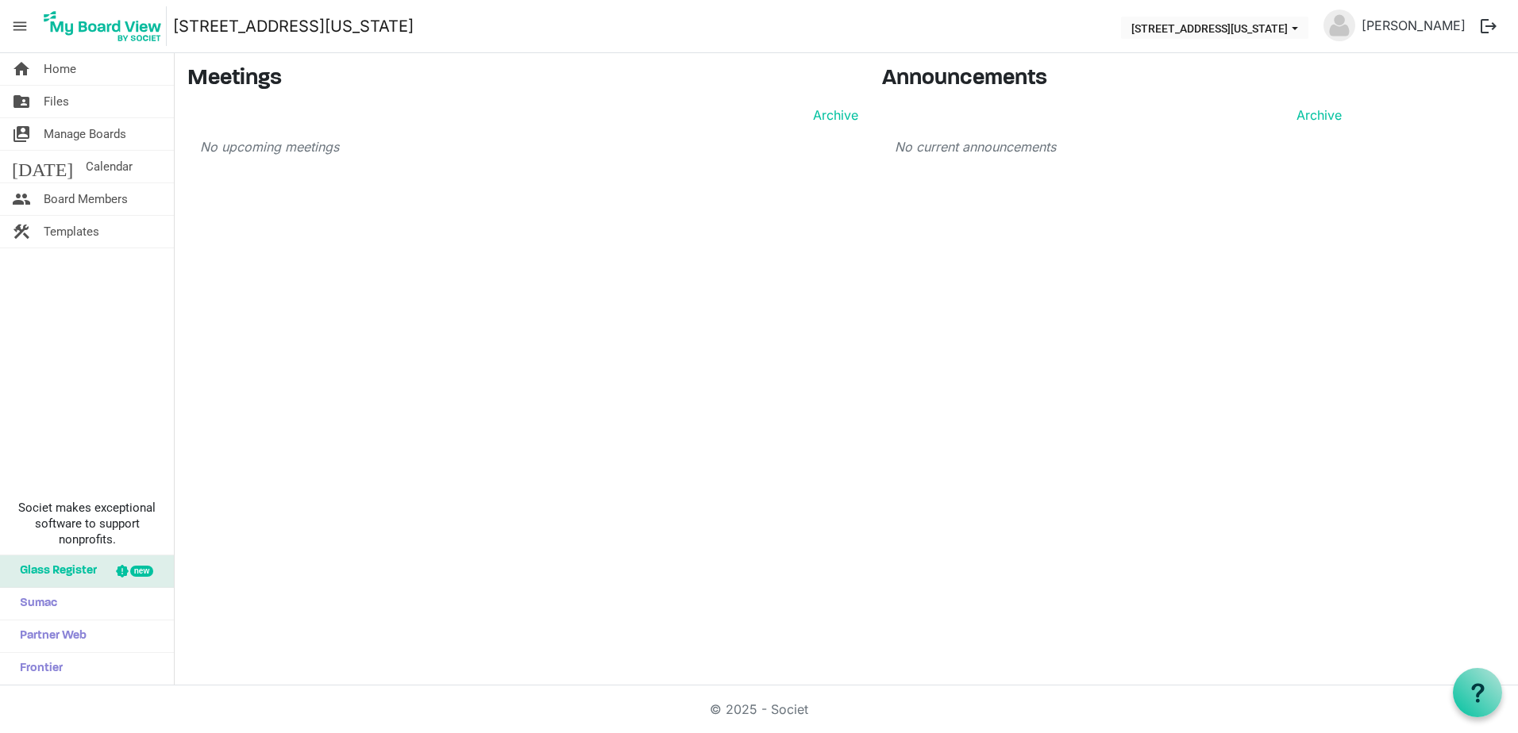
click at [17, 29] on span "menu" at bounding box center [20, 26] width 30 height 30
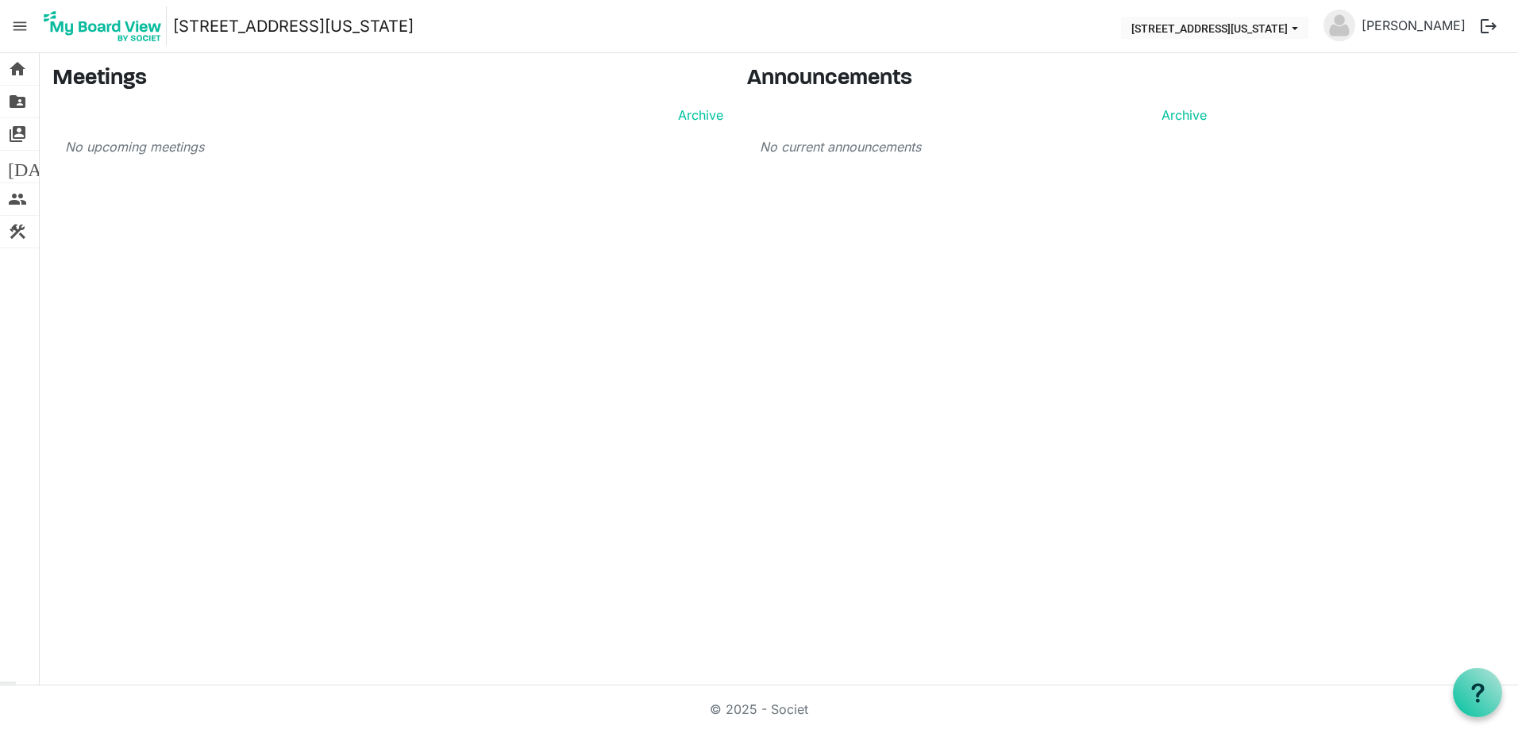
click at [18, 29] on span "menu" at bounding box center [20, 26] width 30 height 30
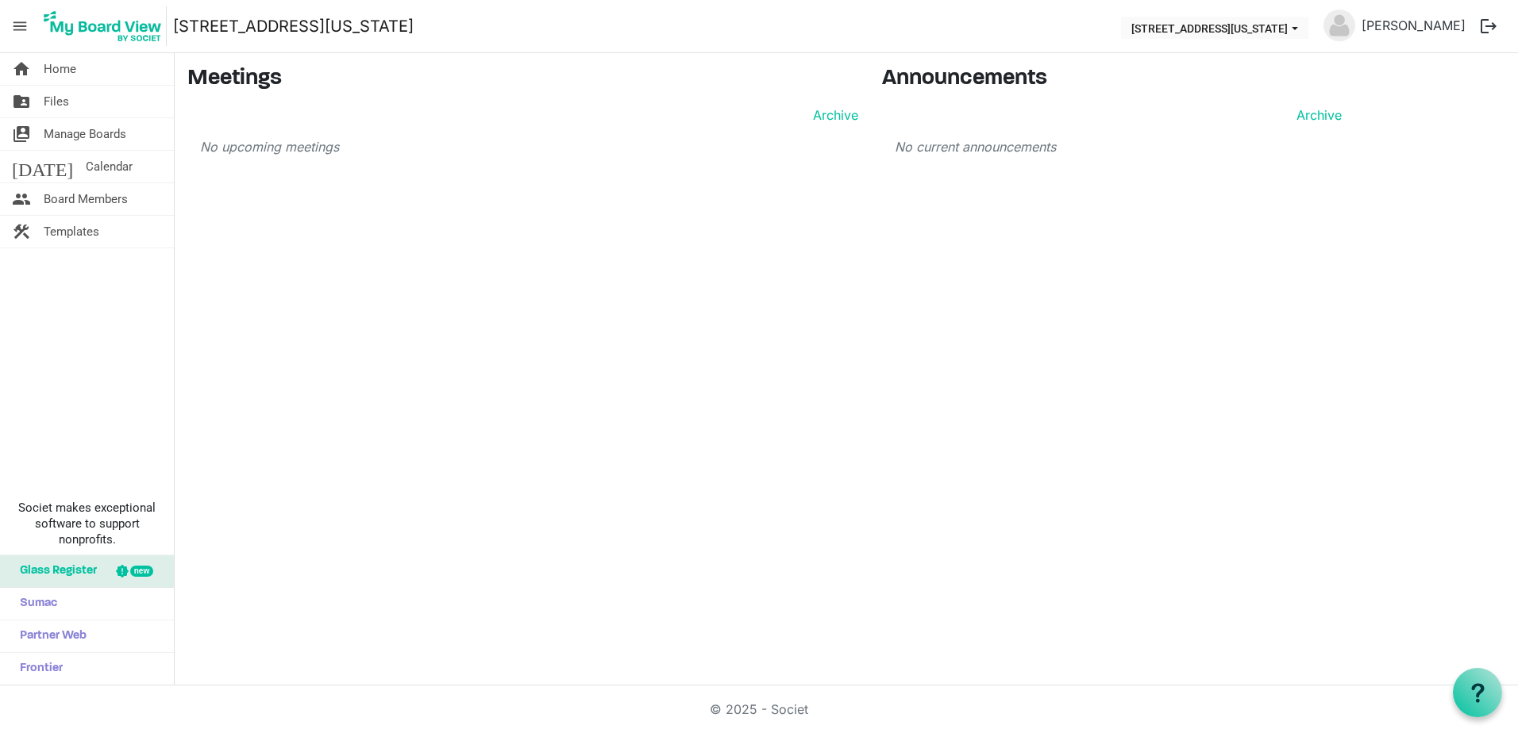
drag, startPoint x: 525, startPoint y: 436, endPoint x: 457, endPoint y: 391, distance: 80.8
click at [457, 393] on div "home Home folder_shared Files switch_account Manage Boards today Calendar peopl…" at bounding box center [759, 369] width 1518 height 633
click at [59, 100] on span "Files" at bounding box center [56, 102] width 25 height 32
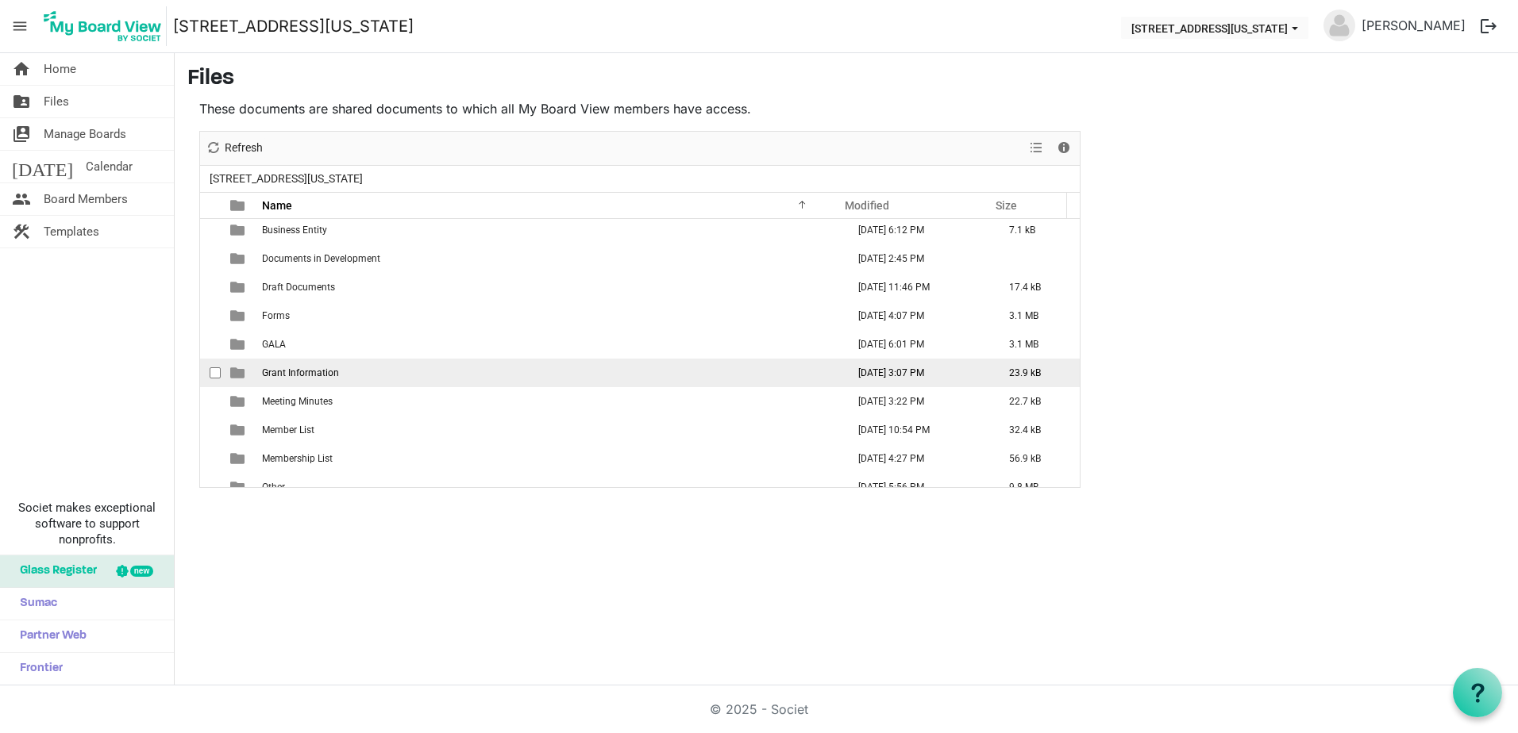
scroll to position [389, 0]
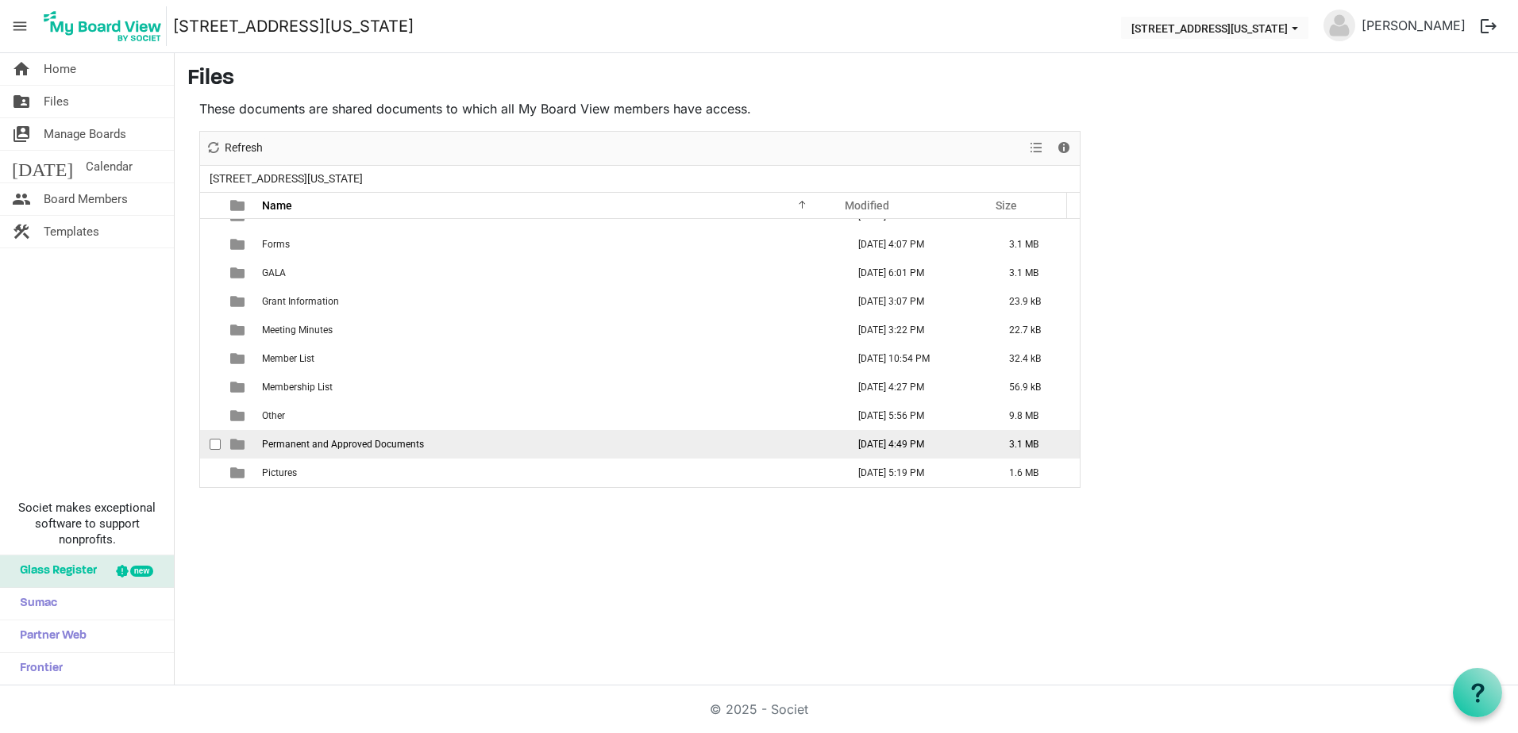
click at [411, 442] on span "Permanent and Approved Documents" at bounding box center [343, 444] width 162 height 11
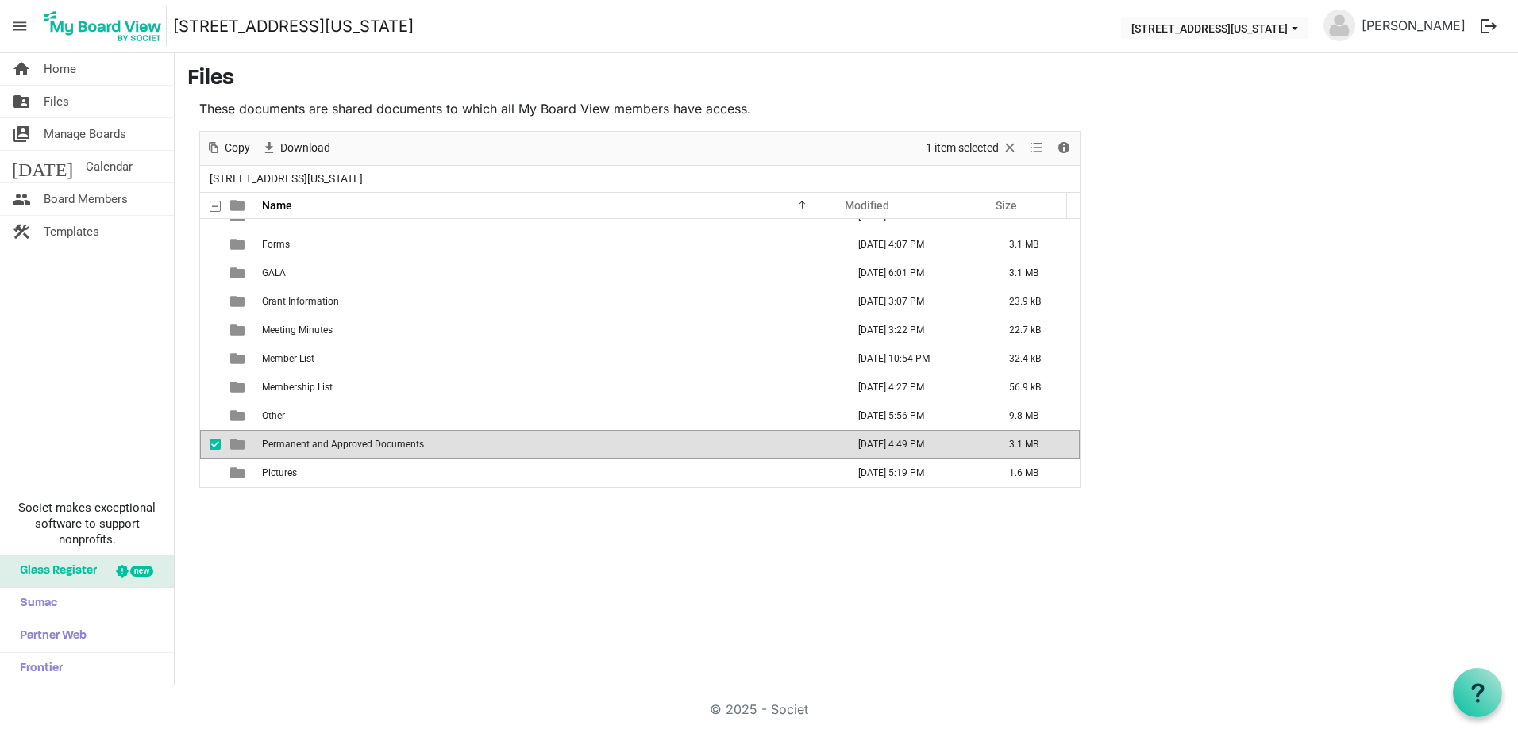
click at [410, 441] on span "Permanent and Approved Documents" at bounding box center [343, 444] width 162 height 11
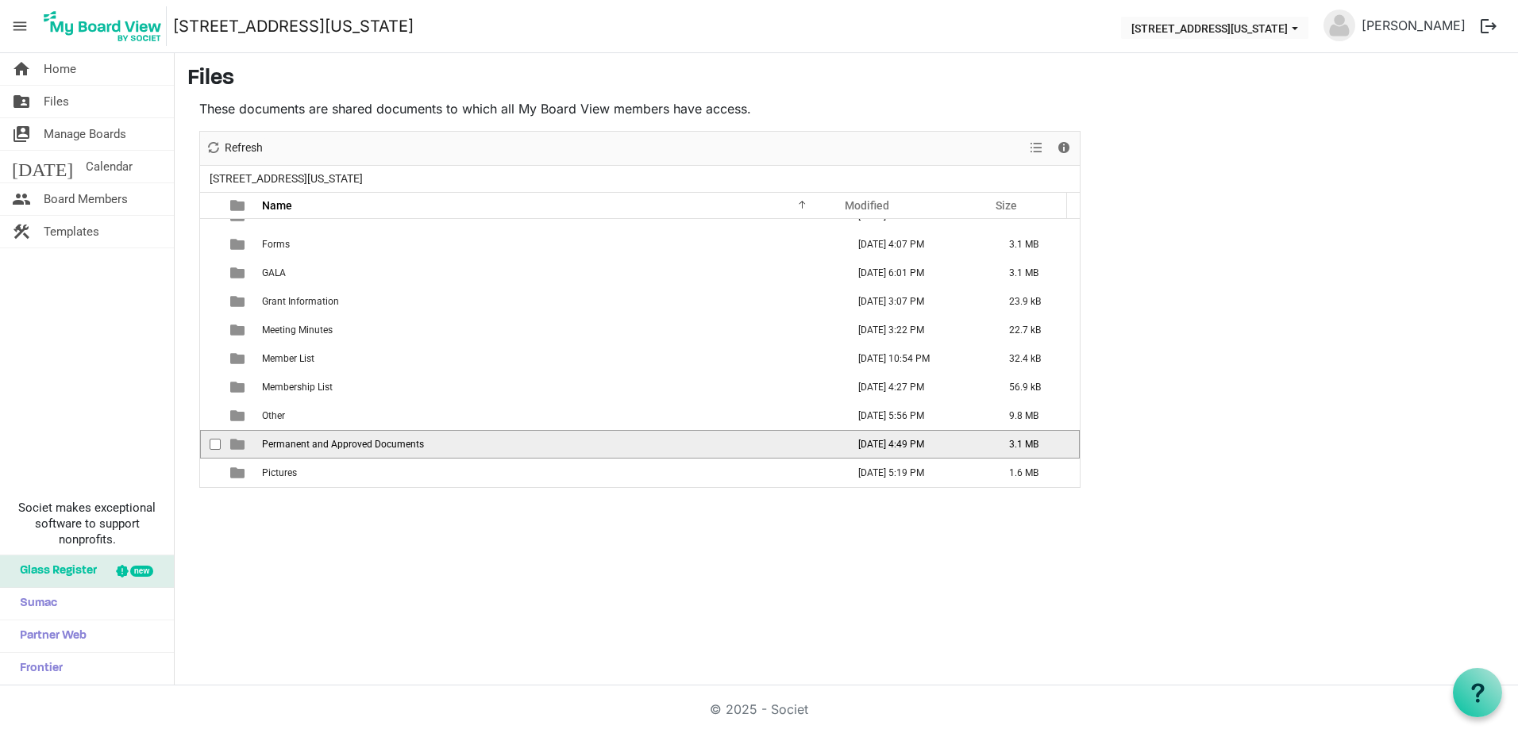
click at [410, 441] on span "Permanent and Approved Documents" at bounding box center [343, 444] width 162 height 11
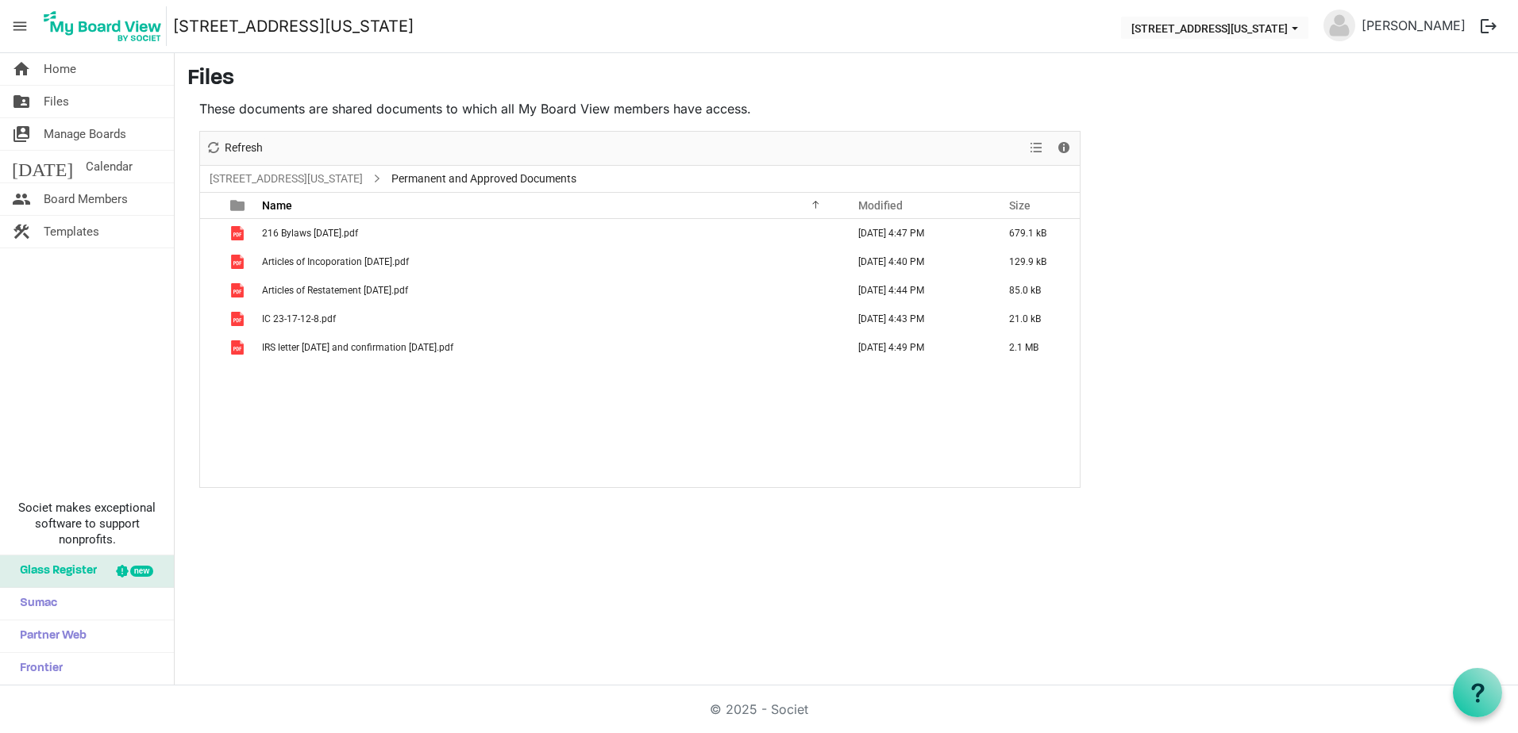
scroll to position [0, 0]
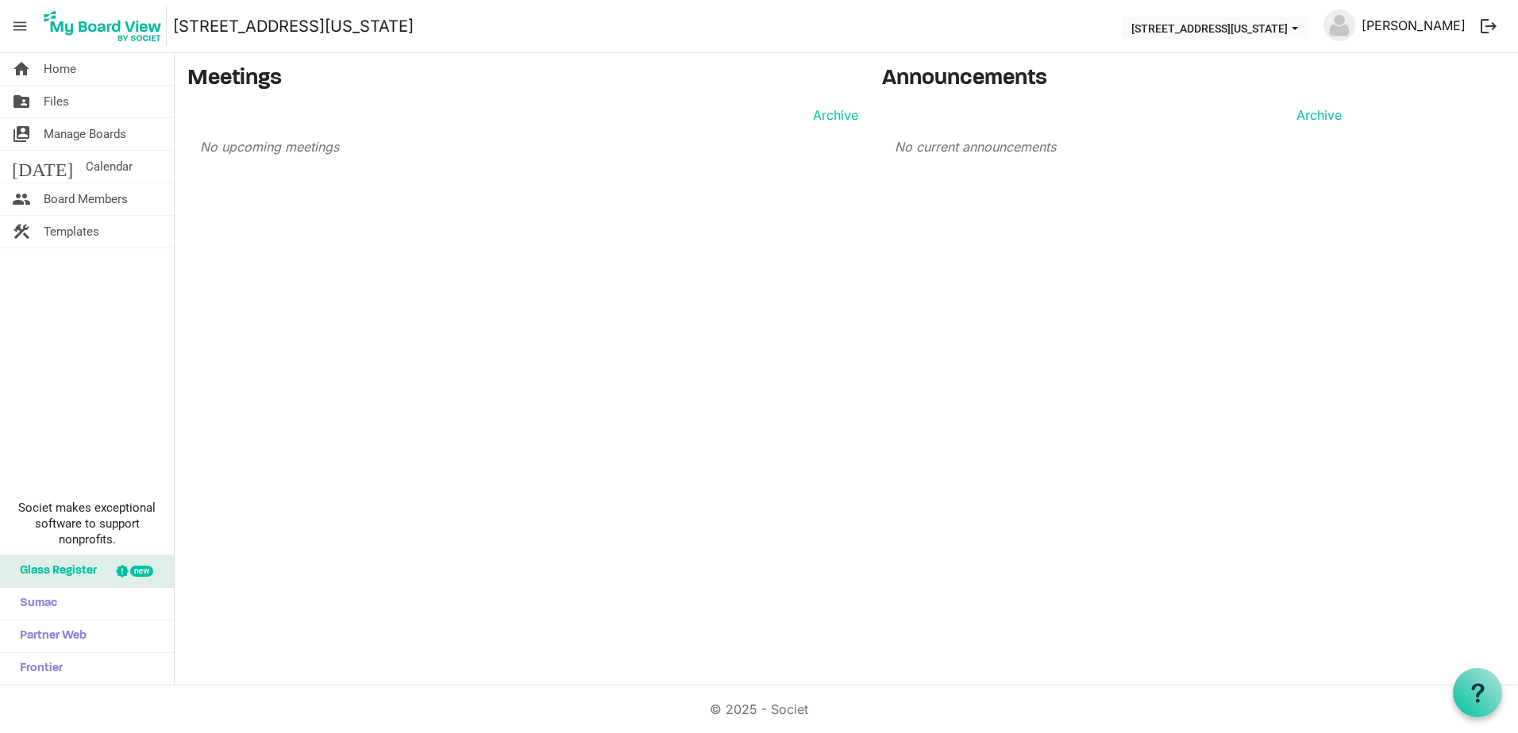
click at [1403, 25] on link "[PERSON_NAME]" at bounding box center [1413, 26] width 117 height 32
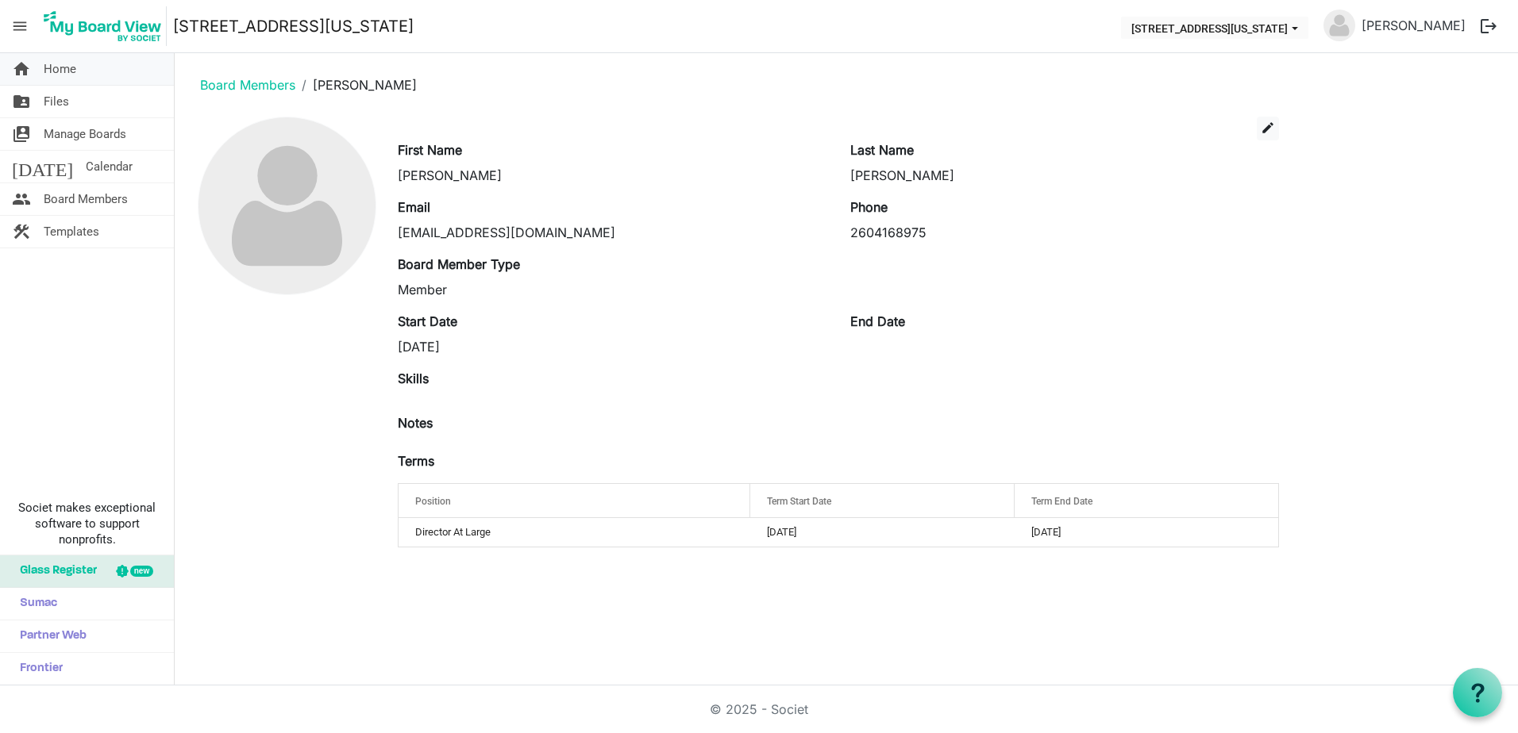
click at [76, 70] on link "home Home" at bounding box center [87, 69] width 174 height 32
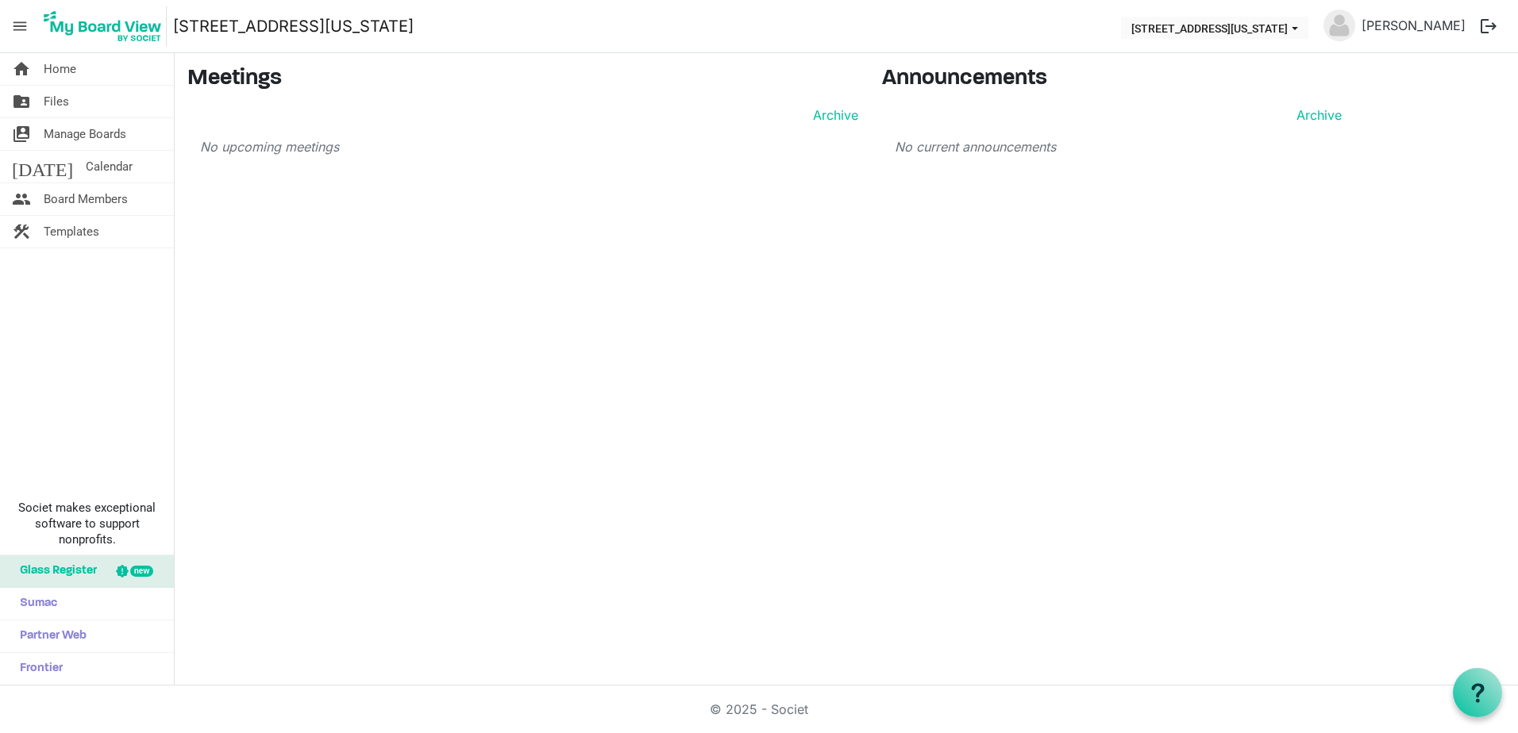
click at [23, 23] on span "menu" at bounding box center [20, 26] width 30 height 30
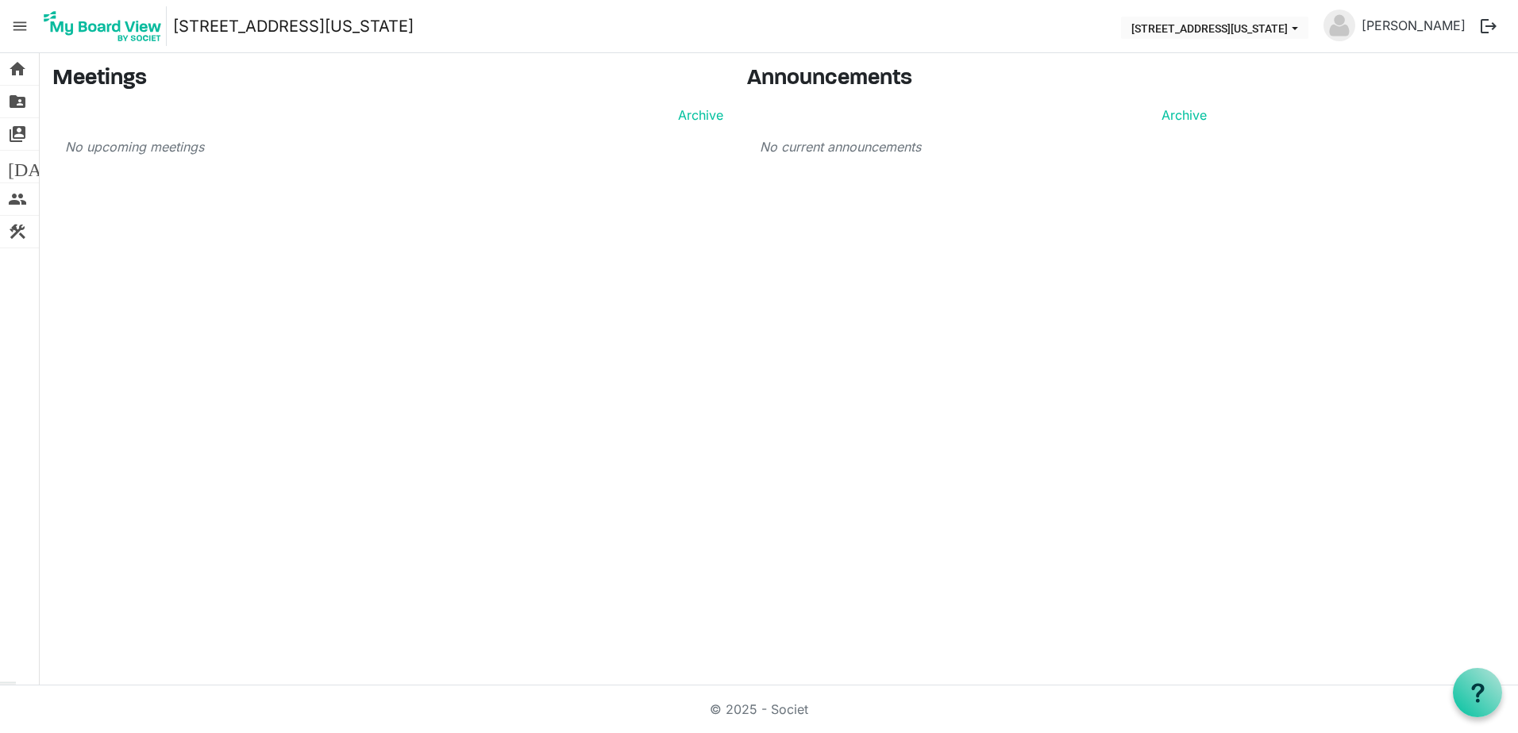
click at [26, 24] on span "menu" at bounding box center [20, 26] width 30 height 30
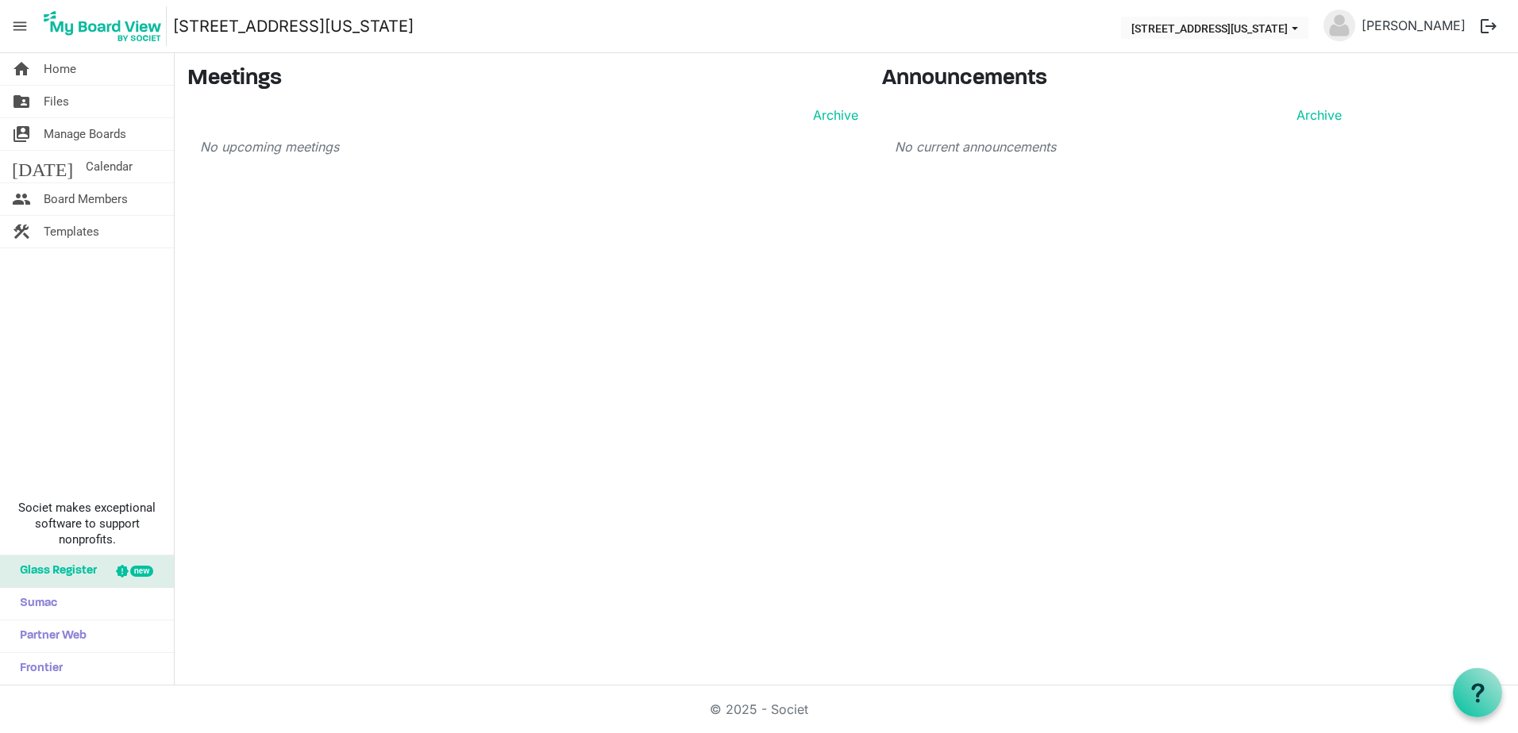
click at [123, 29] on img at bounding box center [103, 26] width 128 height 40
click at [57, 99] on span "Files" at bounding box center [56, 102] width 25 height 32
